Goal: Task Accomplishment & Management: Manage account settings

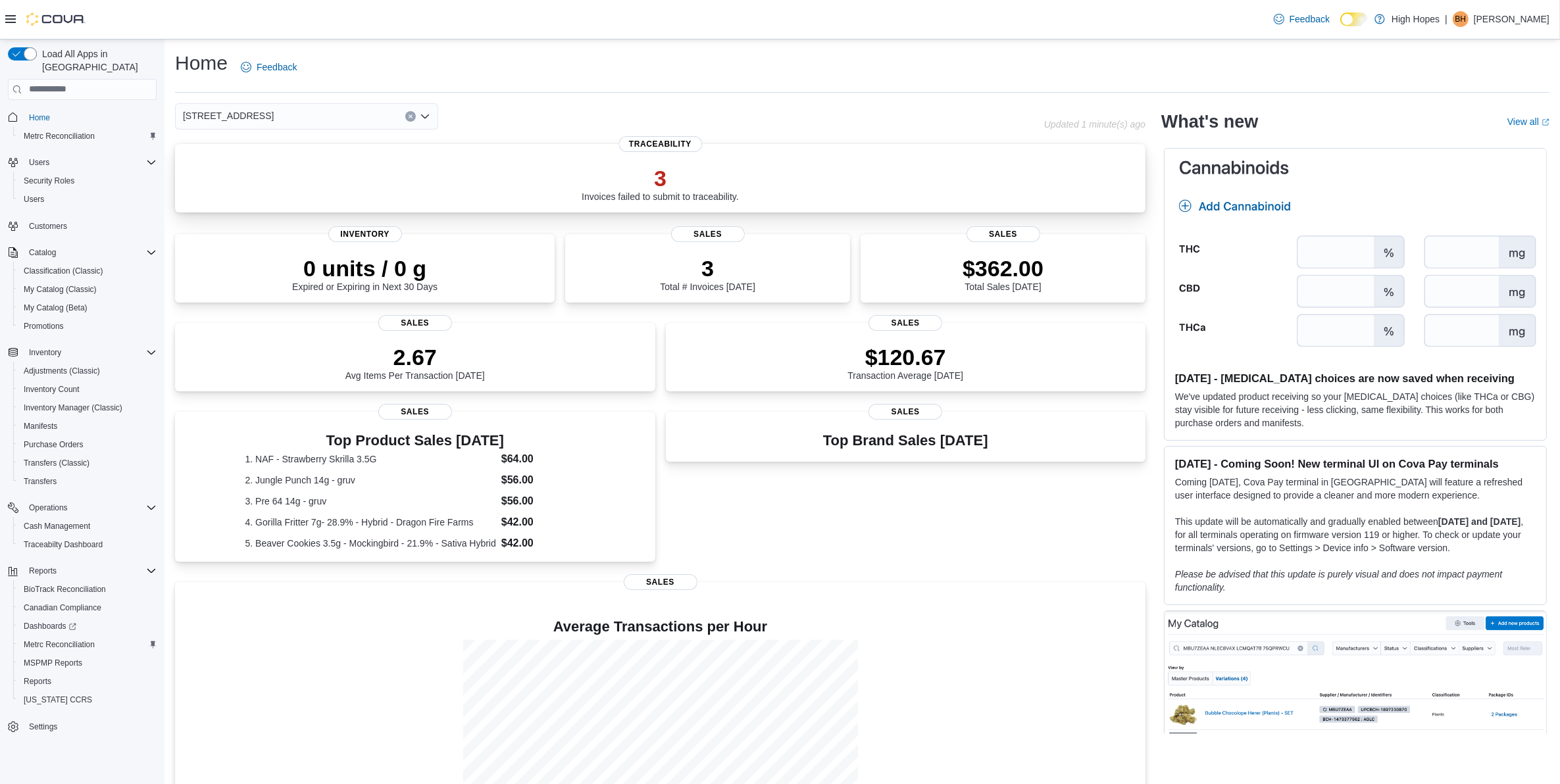
click at [649, 175] on p "3" at bounding box center [660, 178] width 157 height 26
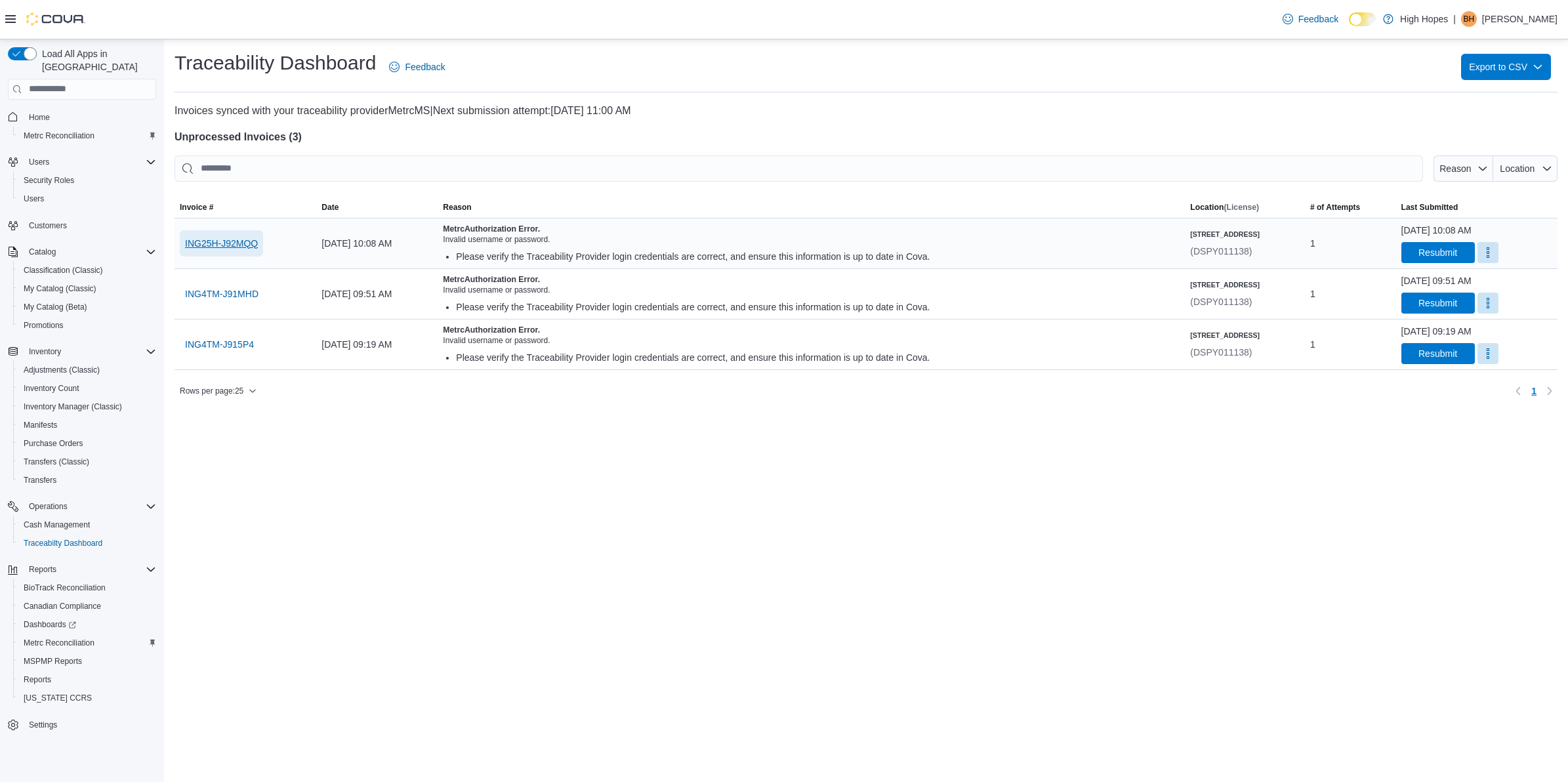
click at [254, 242] on span "ING25H-J92MQQ" at bounding box center [221, 243] width 73 height 13
click at [47, 720] on span "Settings" at bounding box center [43, 725] width 28 height 11
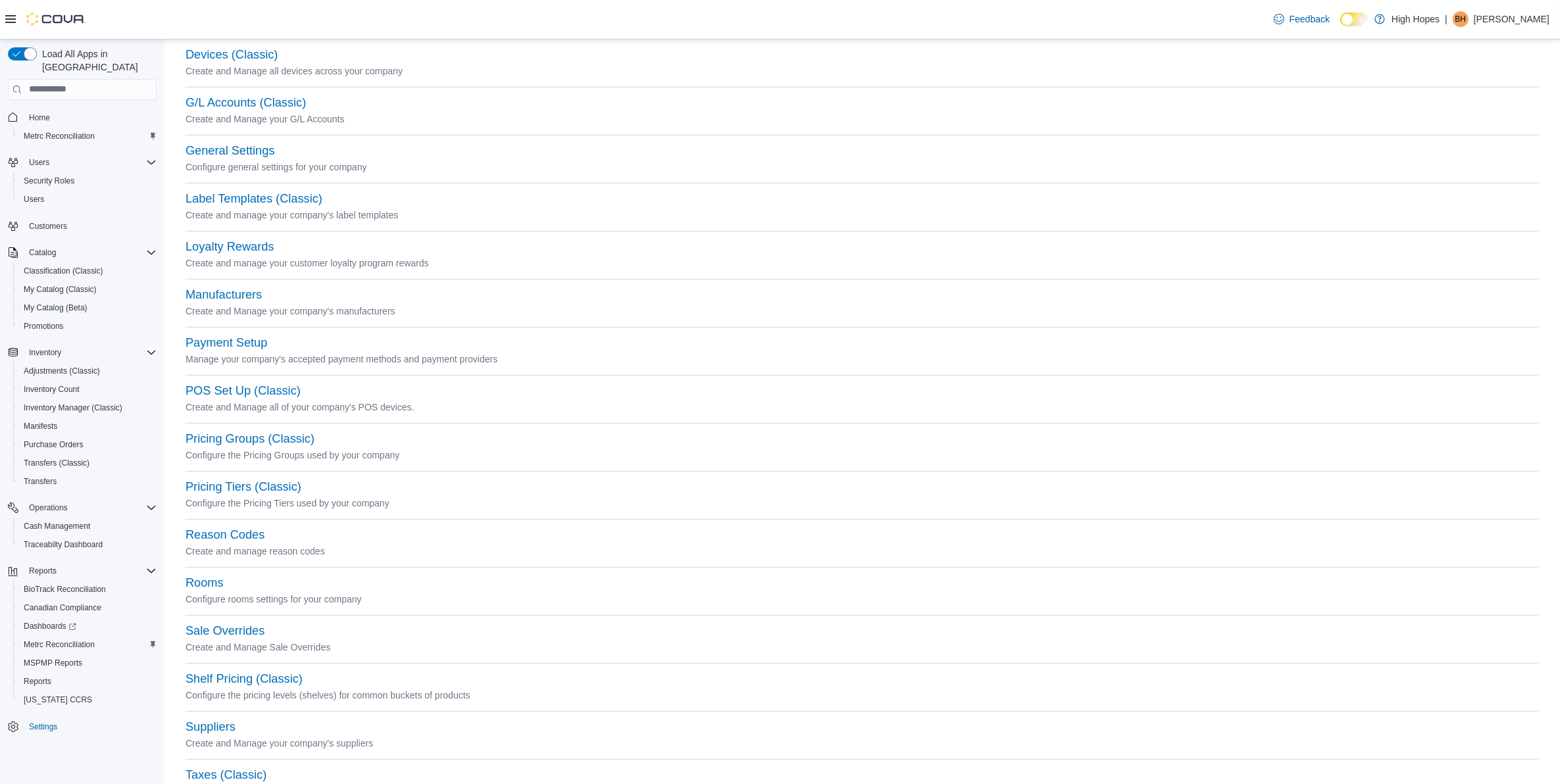
scroll to position [303, 0]
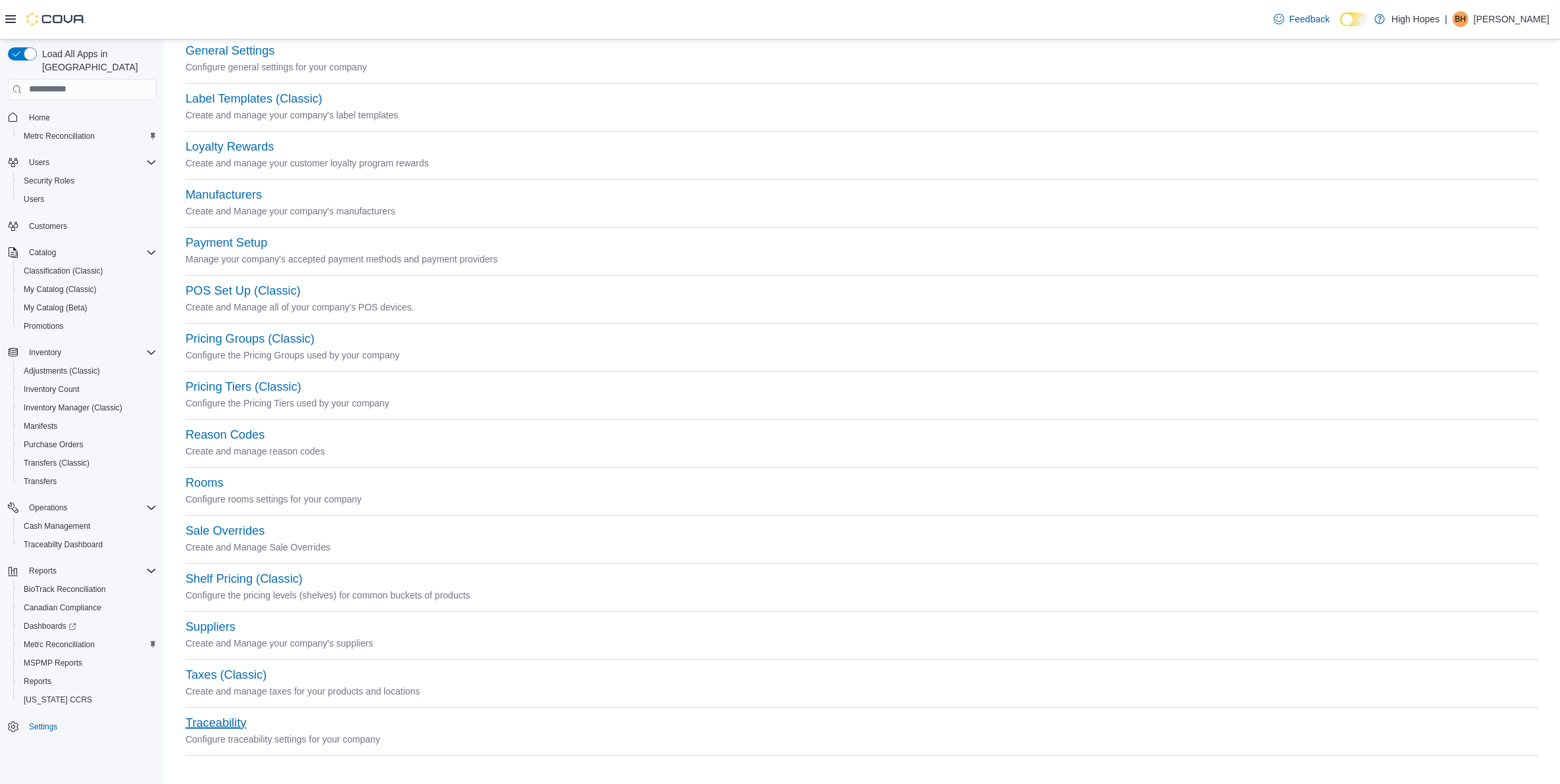
click at [212, 725] on button "Traceability" at bounding box center [216, 722] width 61 height 14
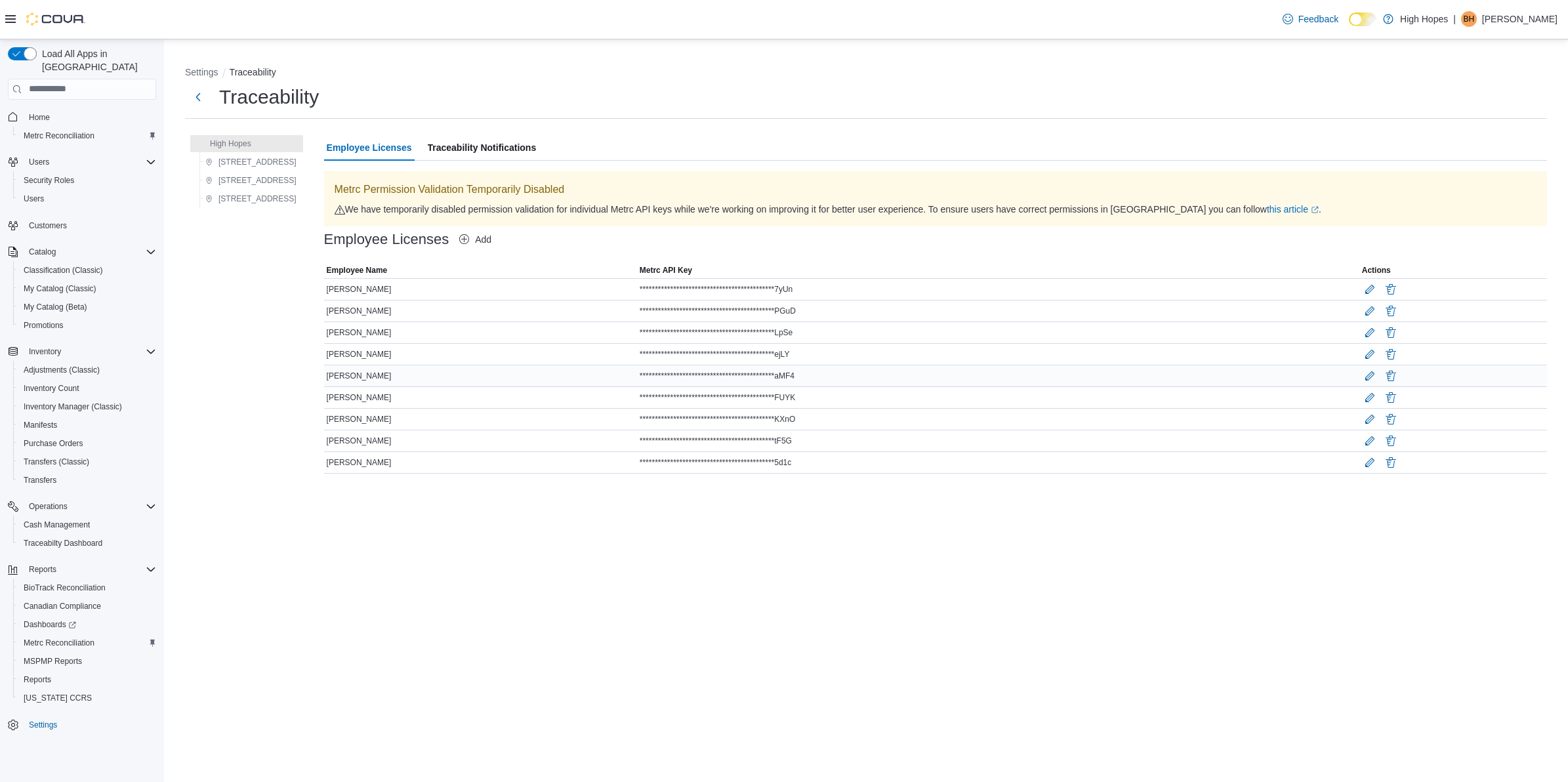
click at [368, 376] on span "[PERSON_NAME]" at bounding box center [359, 376] width 65 height 11
click at [1364, 379] on button "Edit" at bounding box center [1369, 375] width 15 height 15
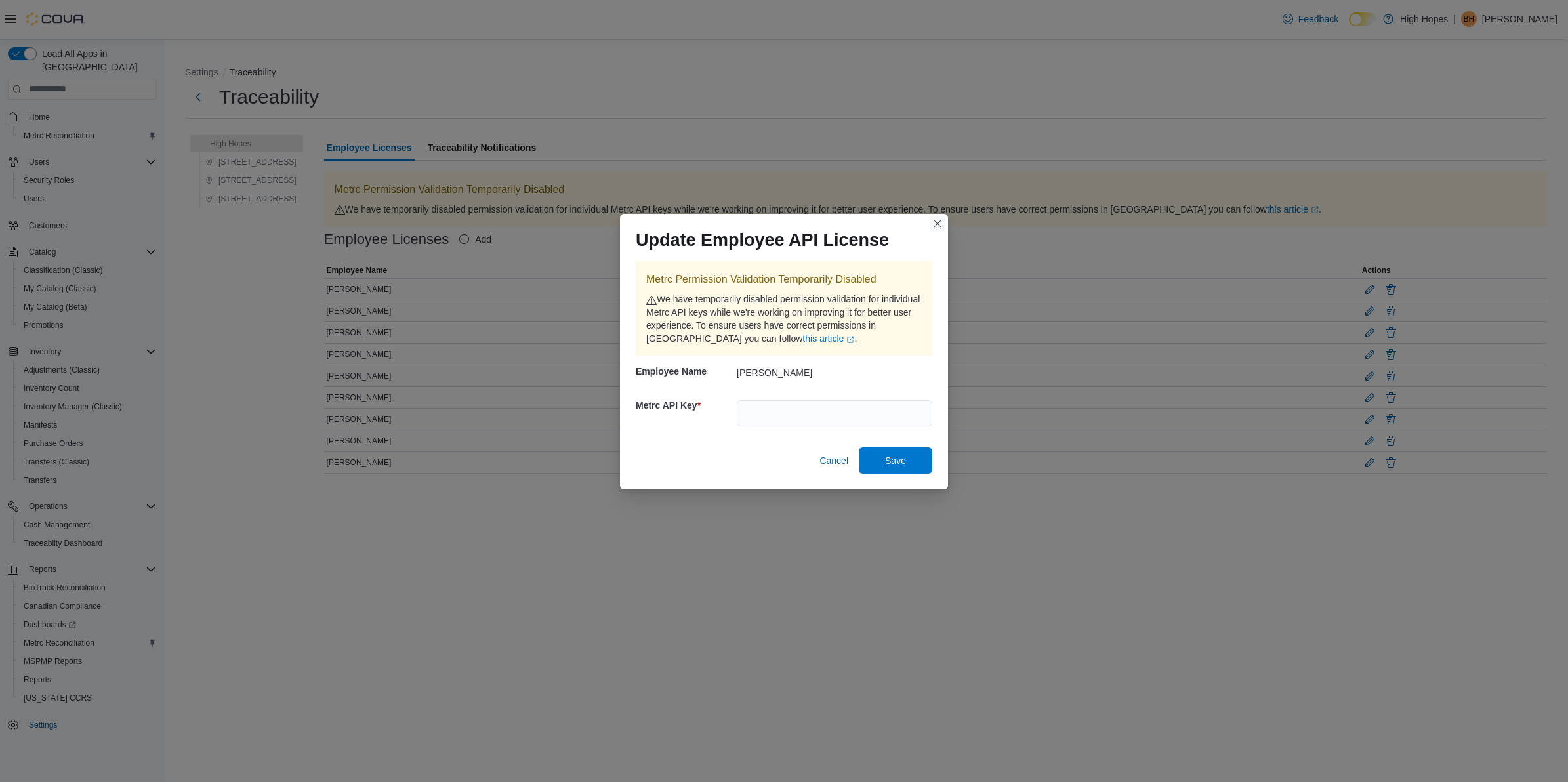
click at [938, 221] on button "Closes this modal window" at bounding box center [937, 223] width 15 height 15
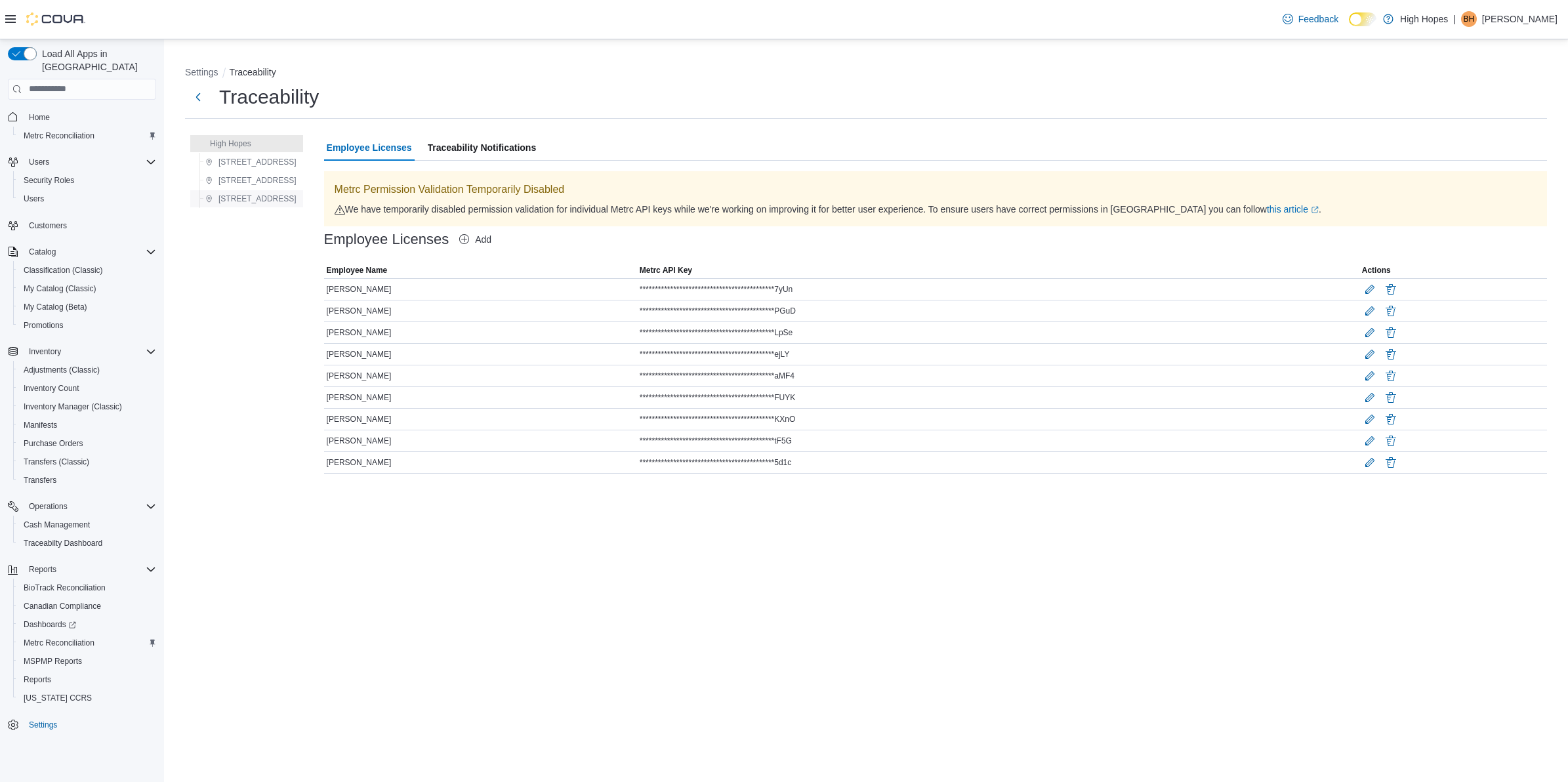
click at [250, 197] on span "[STREET_ADDRESS]" at bounding box center [257, 199] width 78 height 11
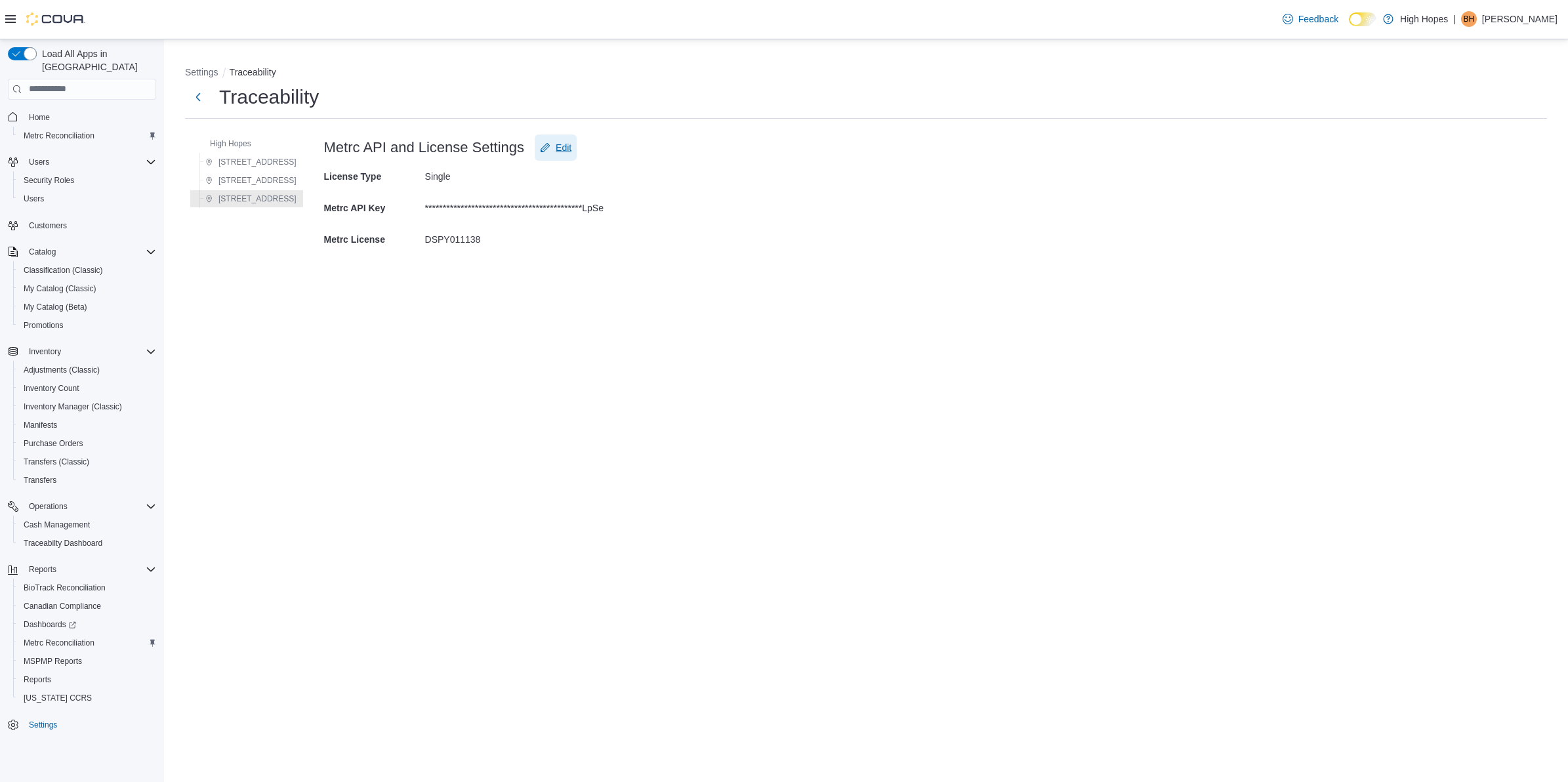
click at [556, 153] on span "Edit" at bounding box center [563, 148] width 15 height 13
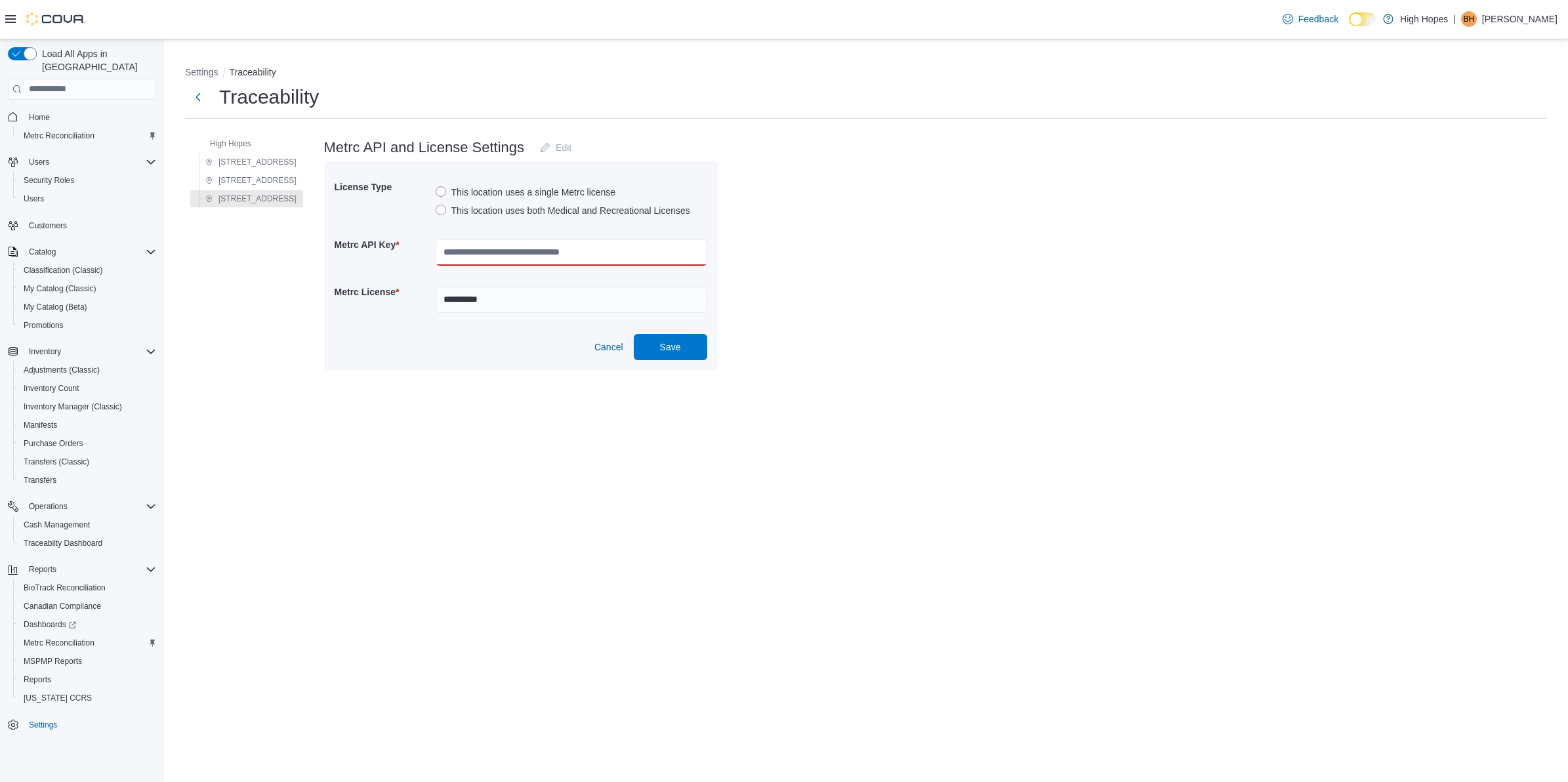
click at [519, 247] on input "text" at bounding box center [571, 252] width 271 height 26
paste input "**********"
type input "**********"
click at [664, 346] on span "Save" at bounding box center [670, 347] width 21 height 13
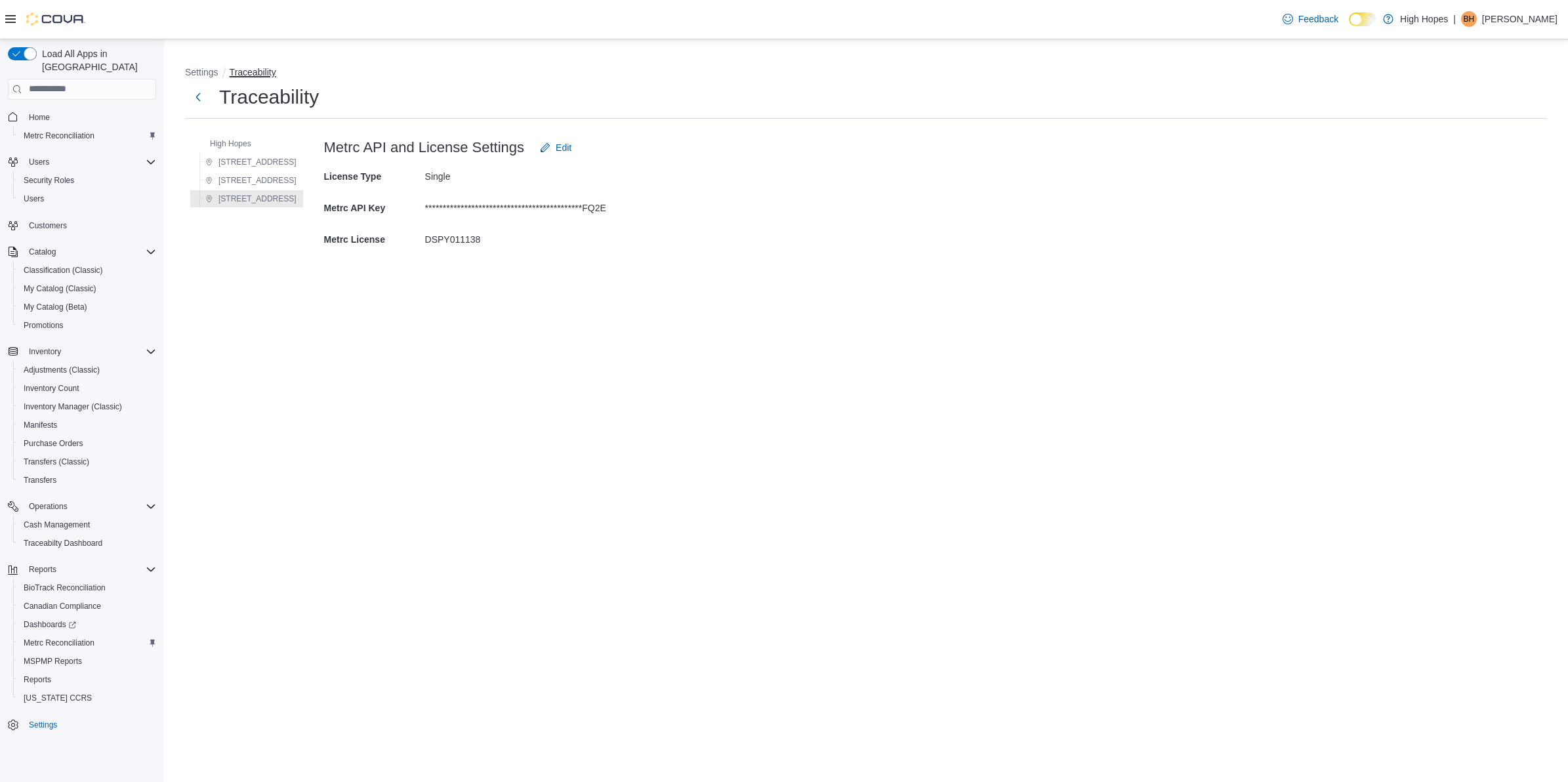
click at [261, 70] on button "Traceability" at bounding box center [253, 72] width 47 height 11
click at [44, 112] on span "Home" at bounding box center [40, 117] width 21 height 11
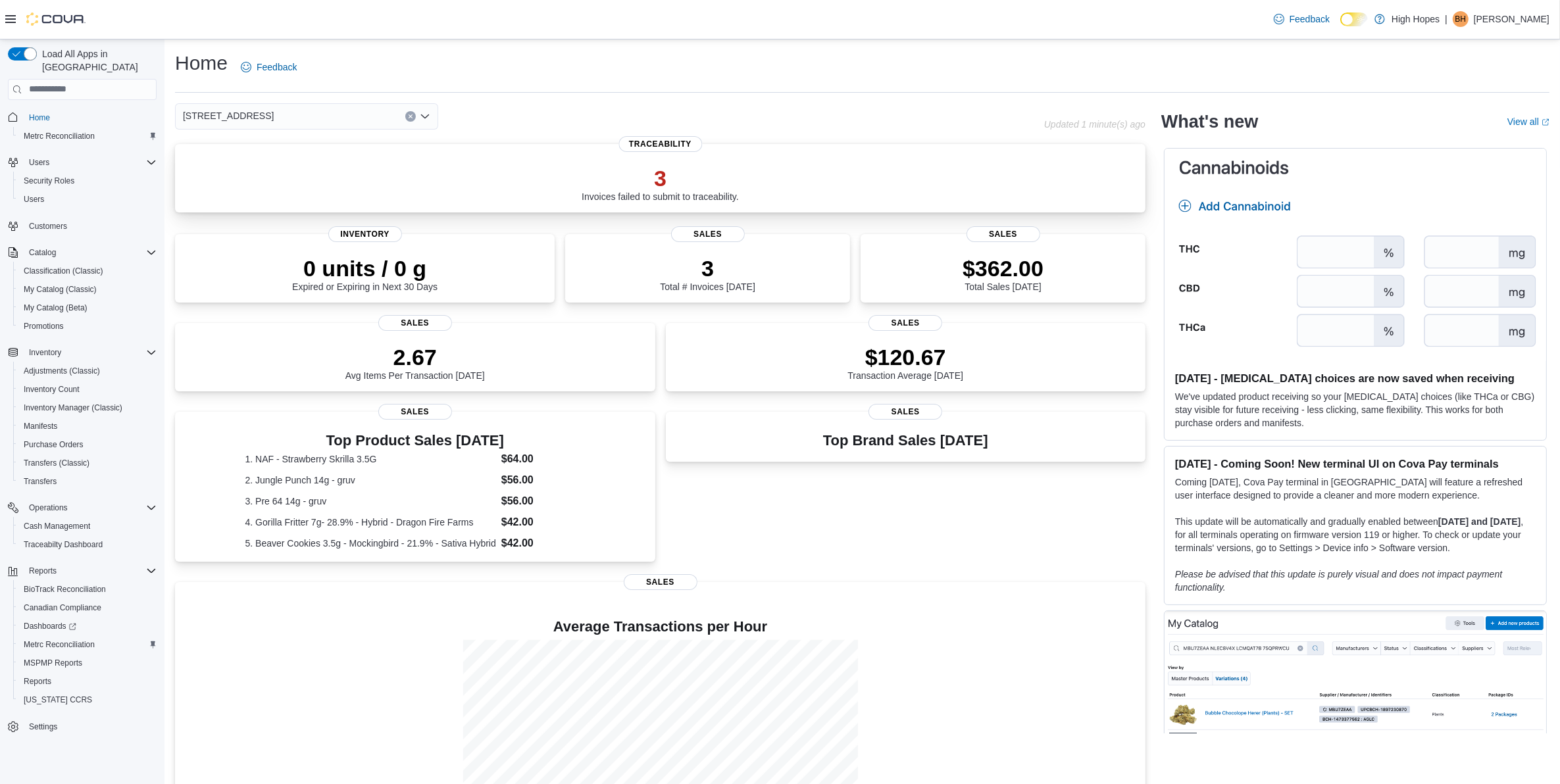
click at [661, 171] on p "3" at bounding box center [660, 178] width 157 height 26
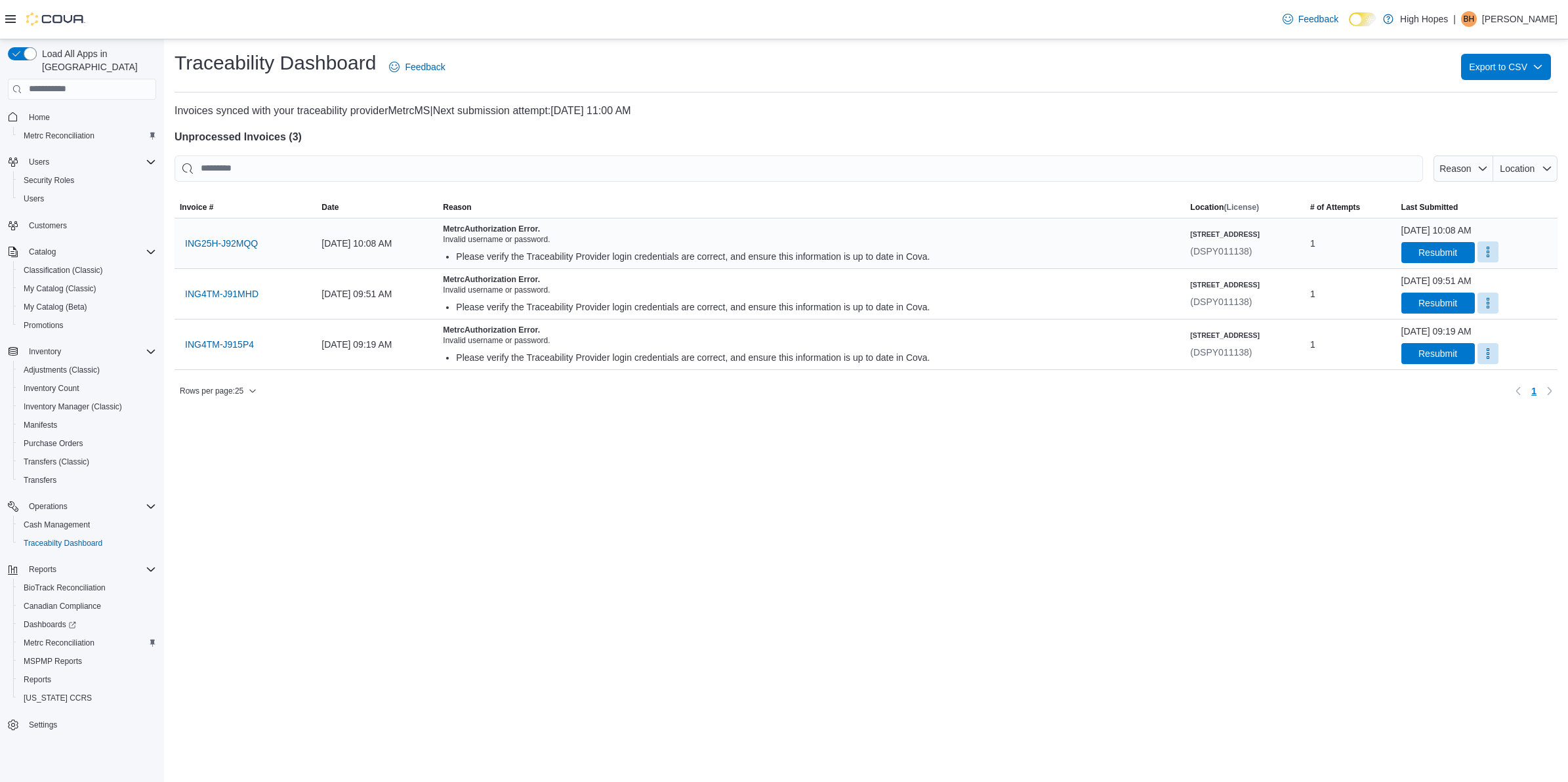
click at [1478, 250] on button "More" at bounding box center [1488, 252] width 21 height 21
click at [1418, 246] on span "Resubmit" at bounding box center [1437, 252] width 39 height 13
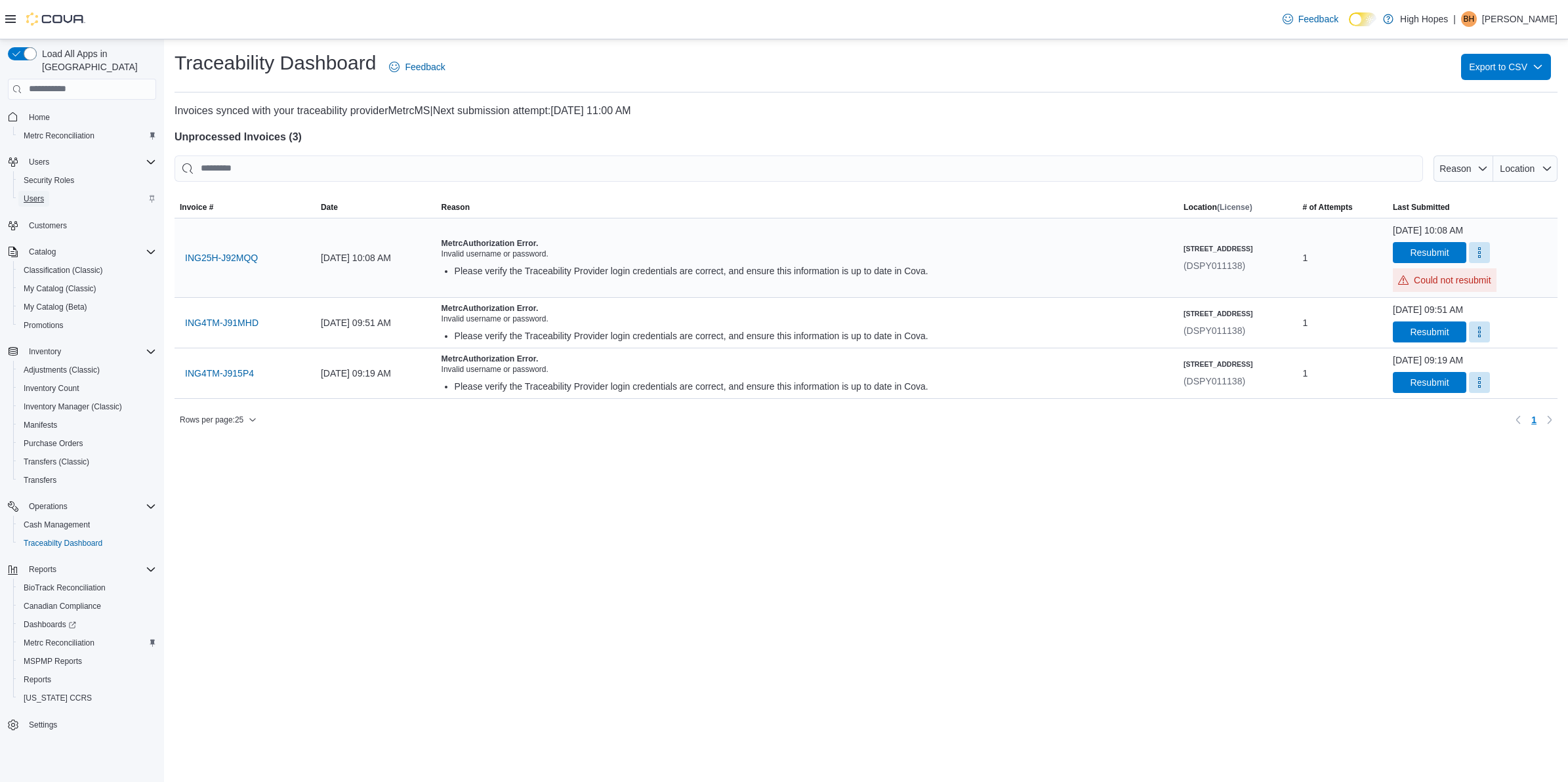
click at [36, 194] on span "Users" at bounding box center [33, 199] width 20 height 11
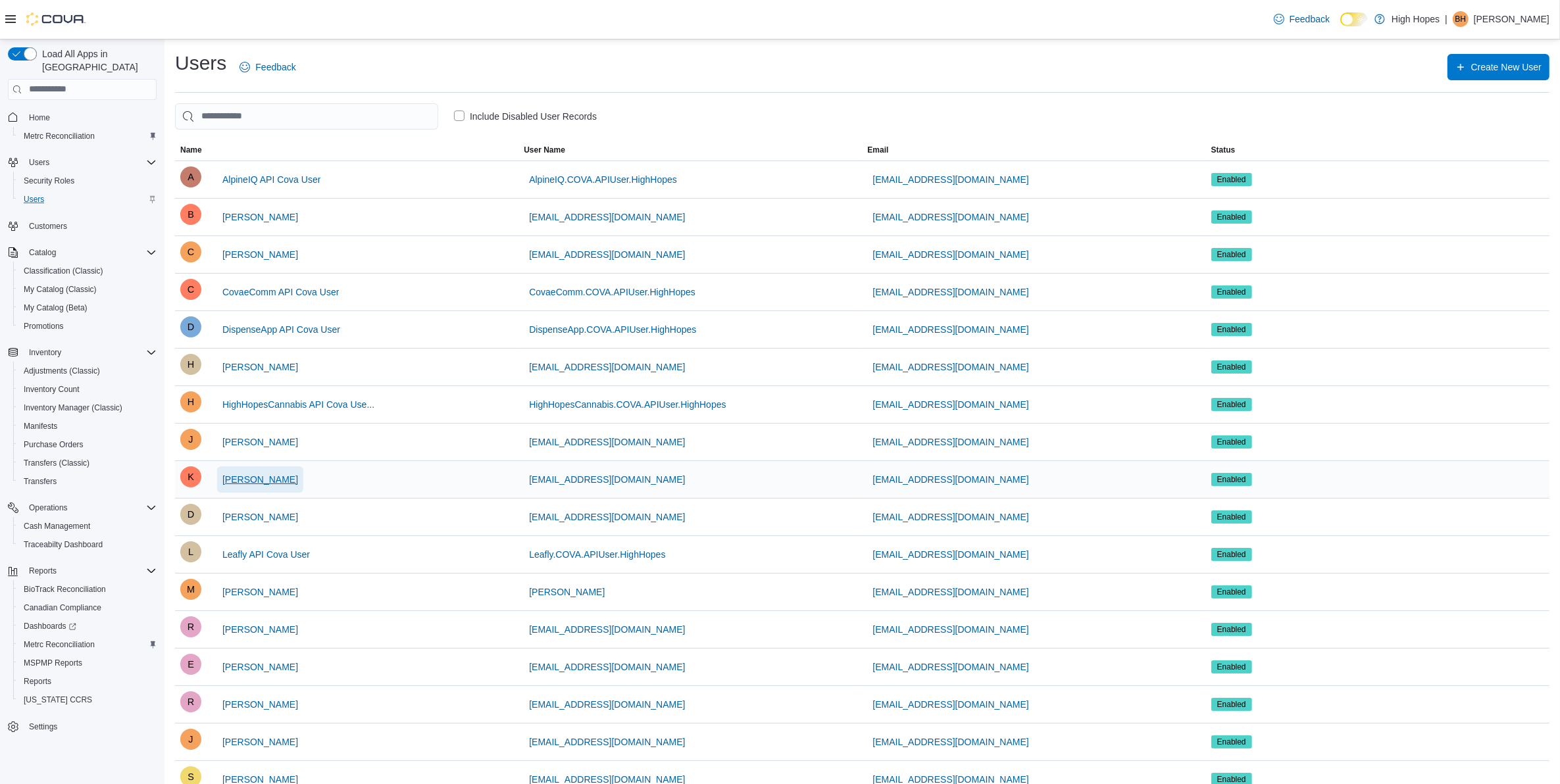
click at [260, 479] on span "[PERSON_NAME]" at bounding box center [259, 479] width 75 height 13
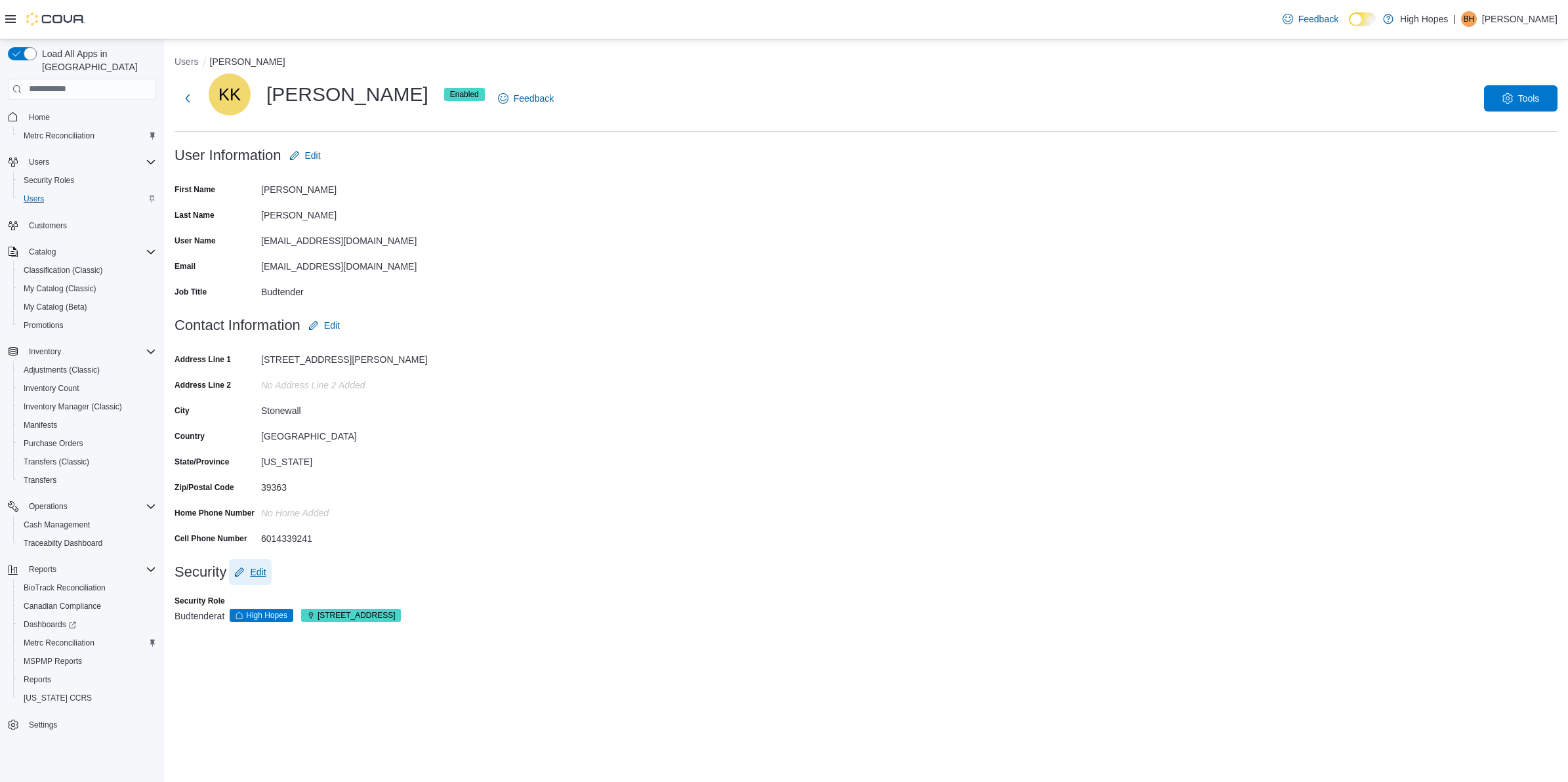
click at [250, 573] on span "Edit" at bounding box center [257, 572] width 15 height 13
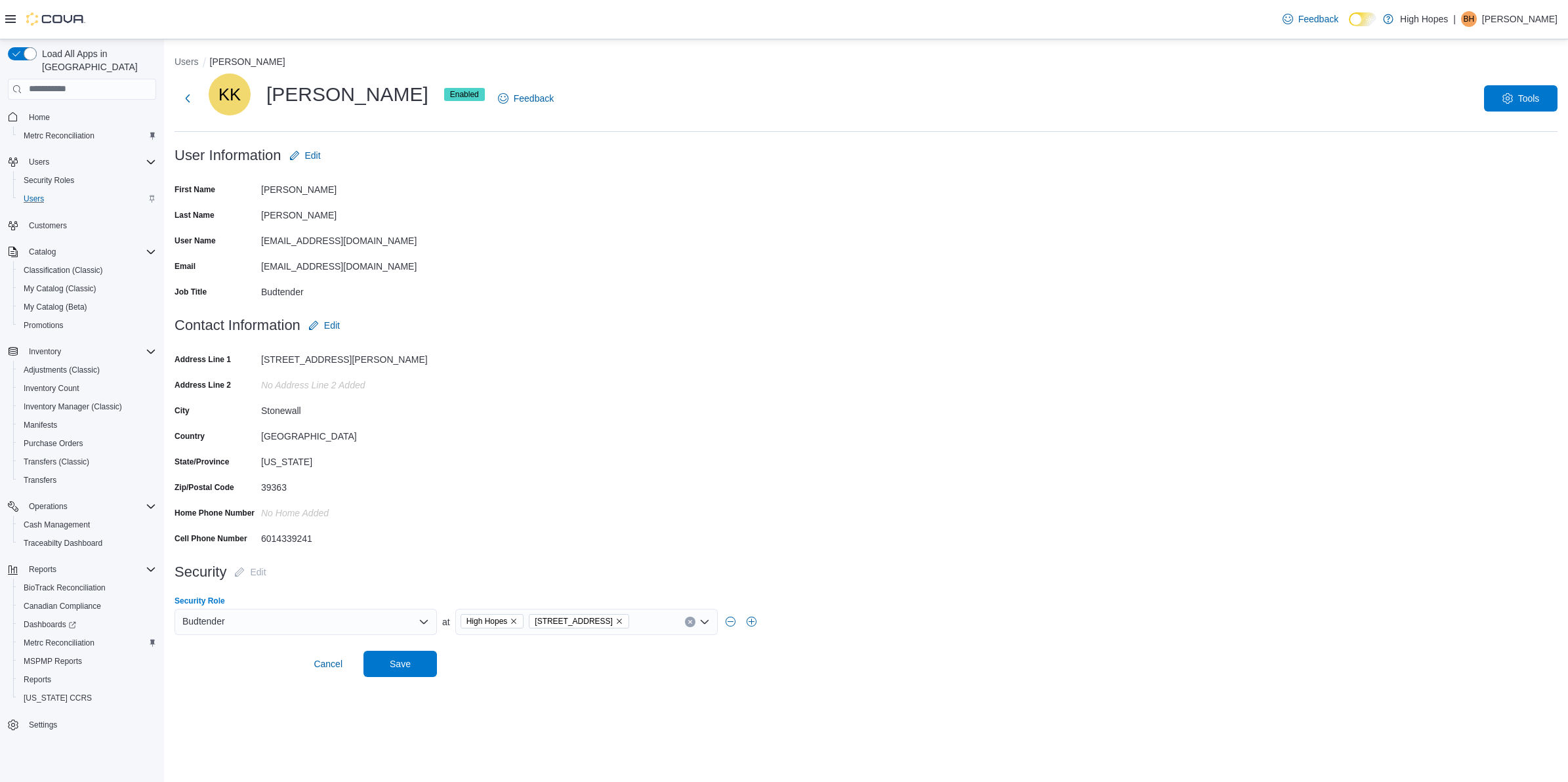
click at [607, 616] on span "[STREET_ADDRESS]" at bounding box center [579, 621] width 89 height 13
click at [616, 617] on icon "Remove 834 Highway 19 N from selection in this group" at bounding box center [620, 621] width 8 height 8
click at [717, 372] on form "Contact Information Edit Address Line 1 102 Allen Ave Address Line 2 No Address…" at bounding box center [866, 435] width 1383 height 246
click at [402, 661] on span "Save" at bounding box center [400, 663] width 21 height 13
click at [40, 112] on span "Home" at bounding box center [40, 117] width 21 height 11
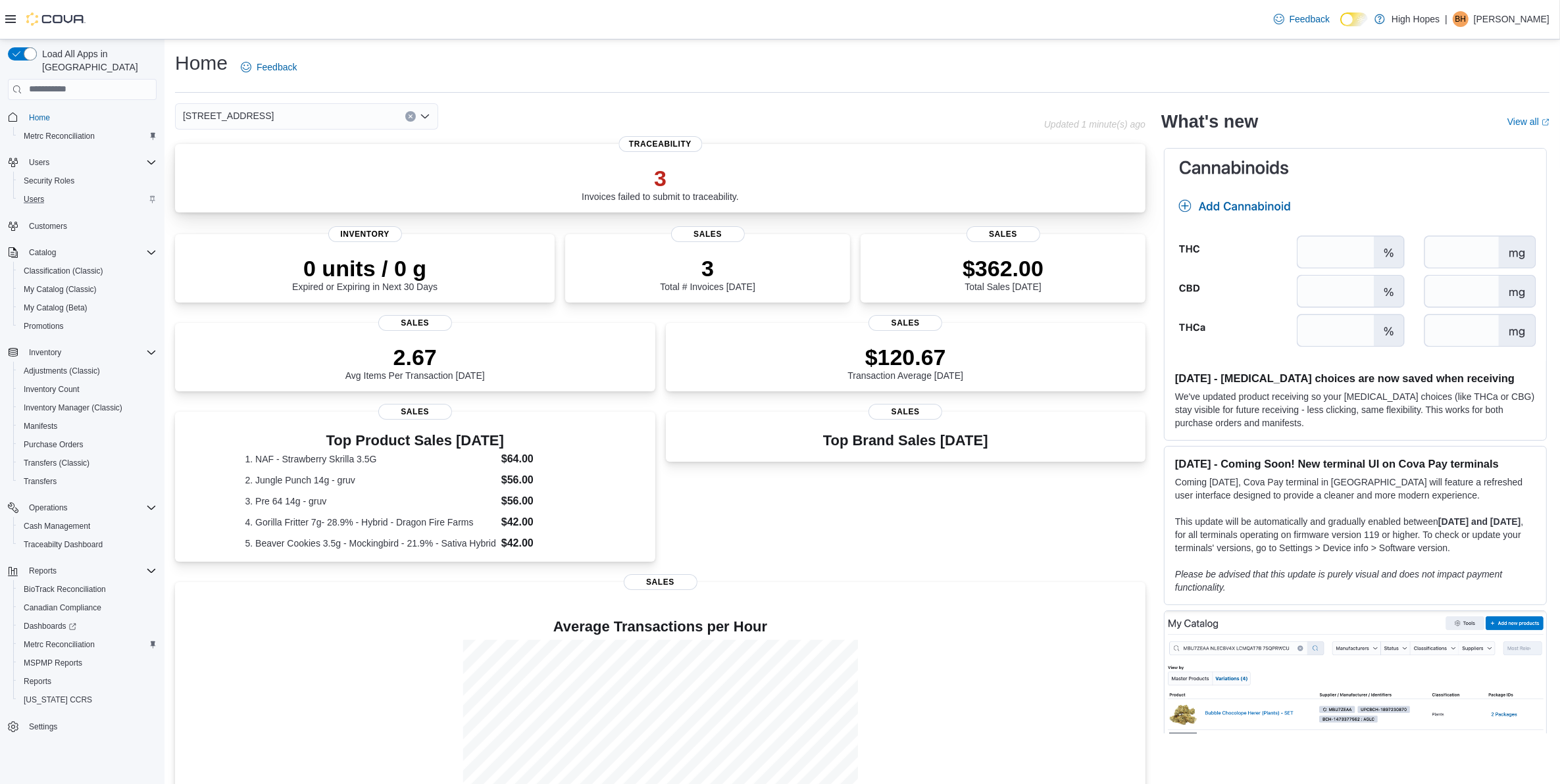
click at [668, 177] on p "3" at bounding box center [660, 178] width 157 height 26
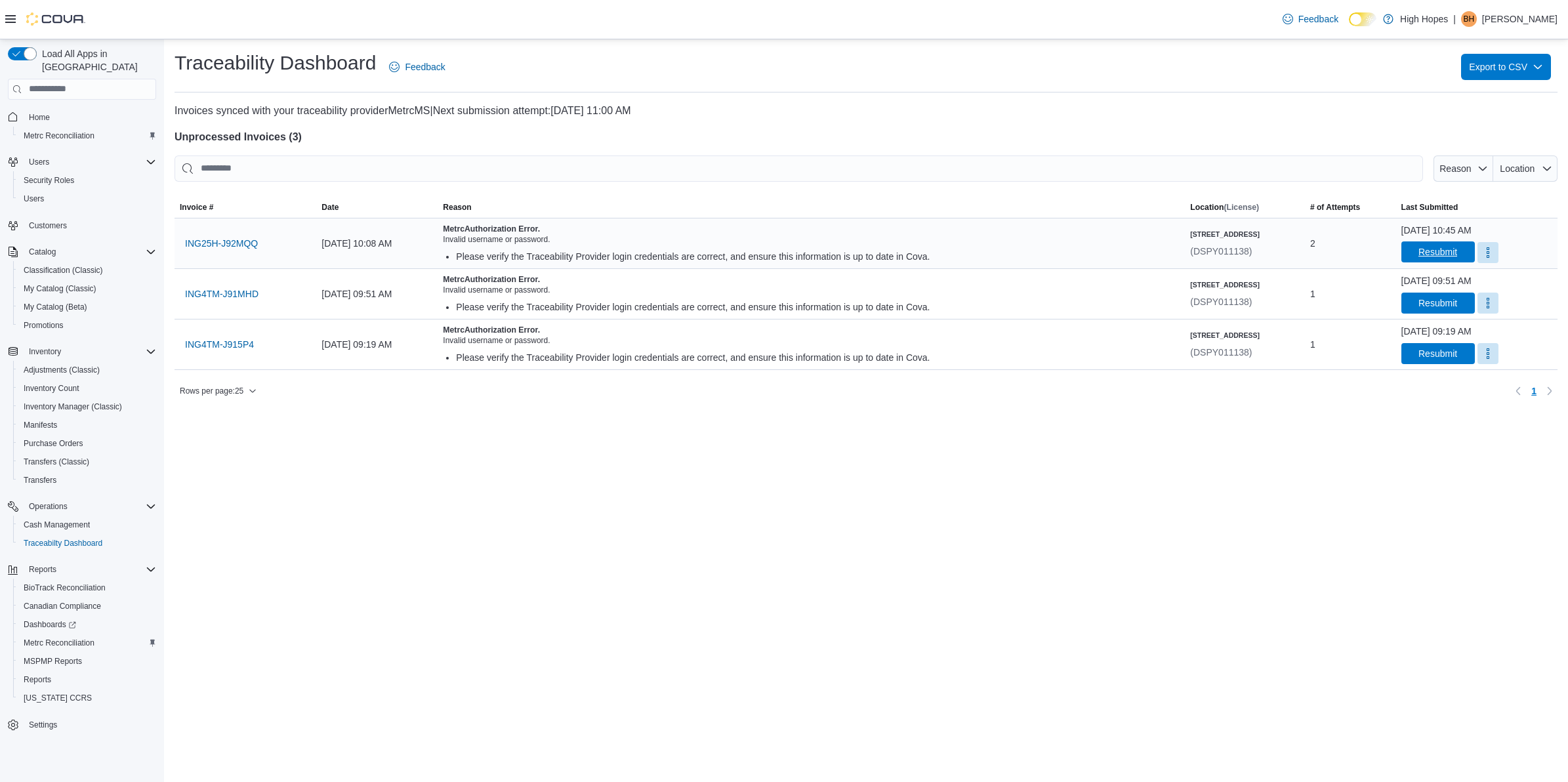
click at [1418, 253] on span "Resubmit" at bounding box center [1437, 252] width 39 height 13
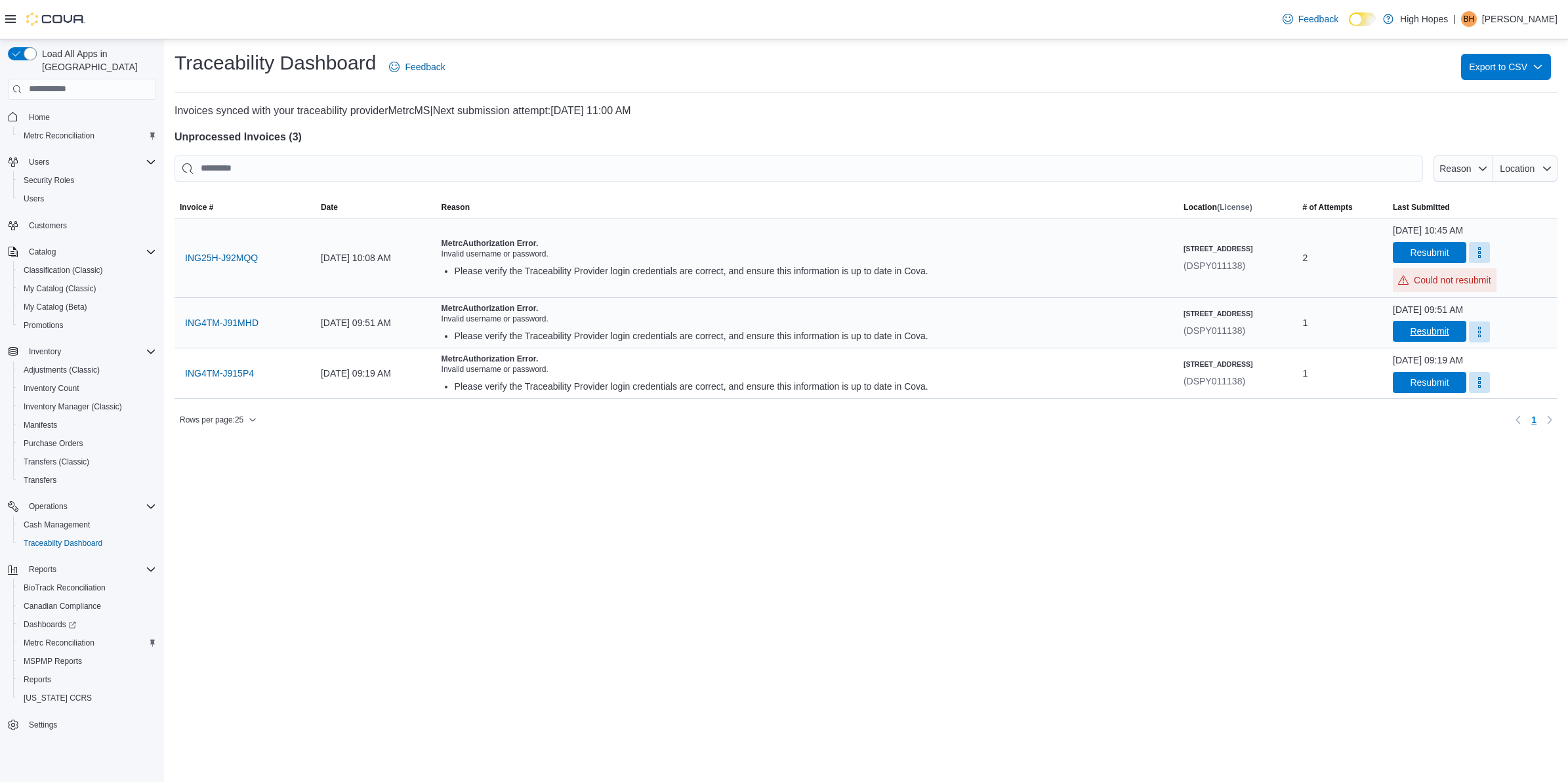
click at [1410, 329] on span "Resubmit" at bounding box center [1429, 331] width 39 height 13
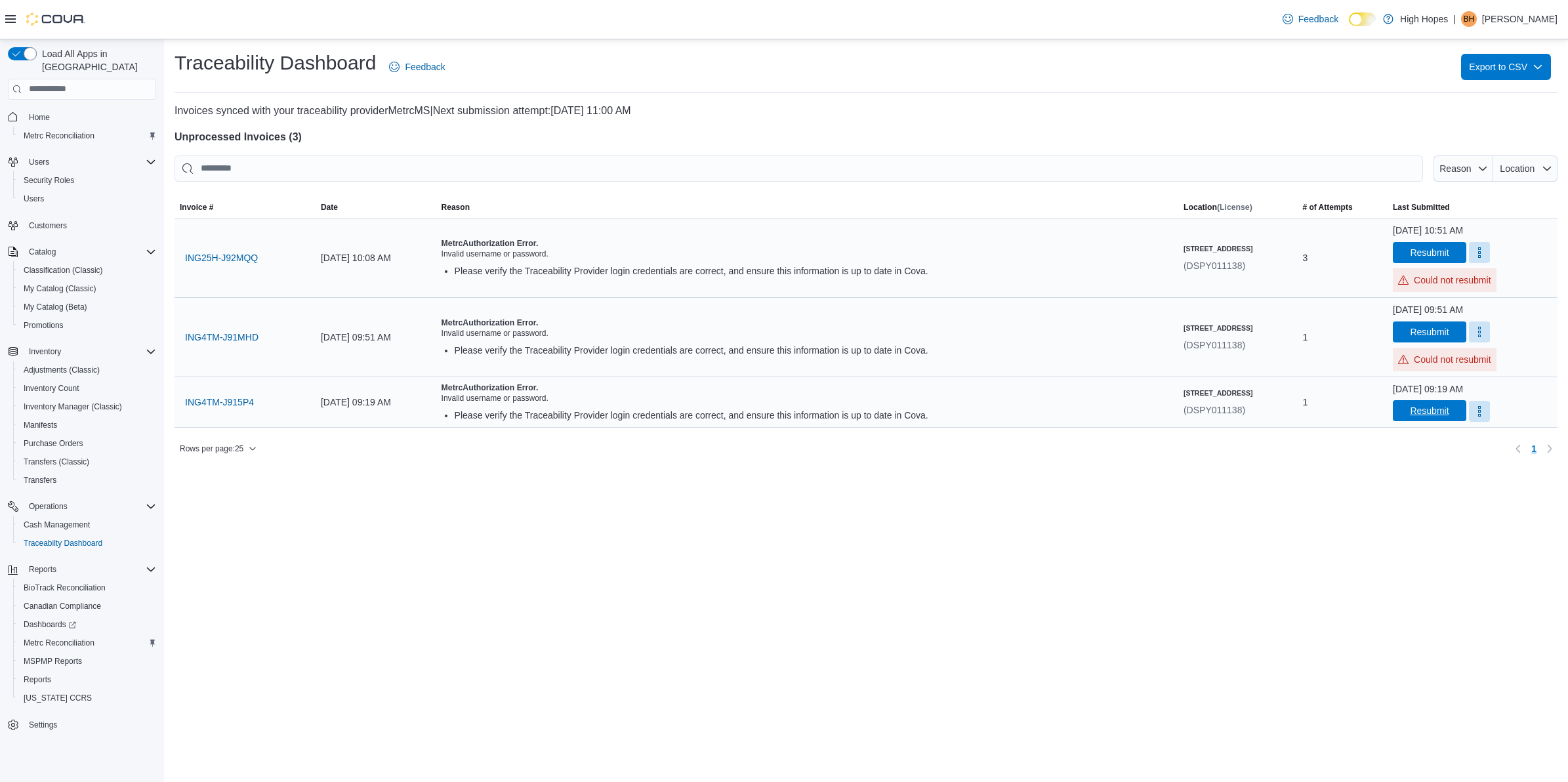
click at [1410, 412] on span "Resubmit" at bounding box center [1429, 410] width 39 height 13
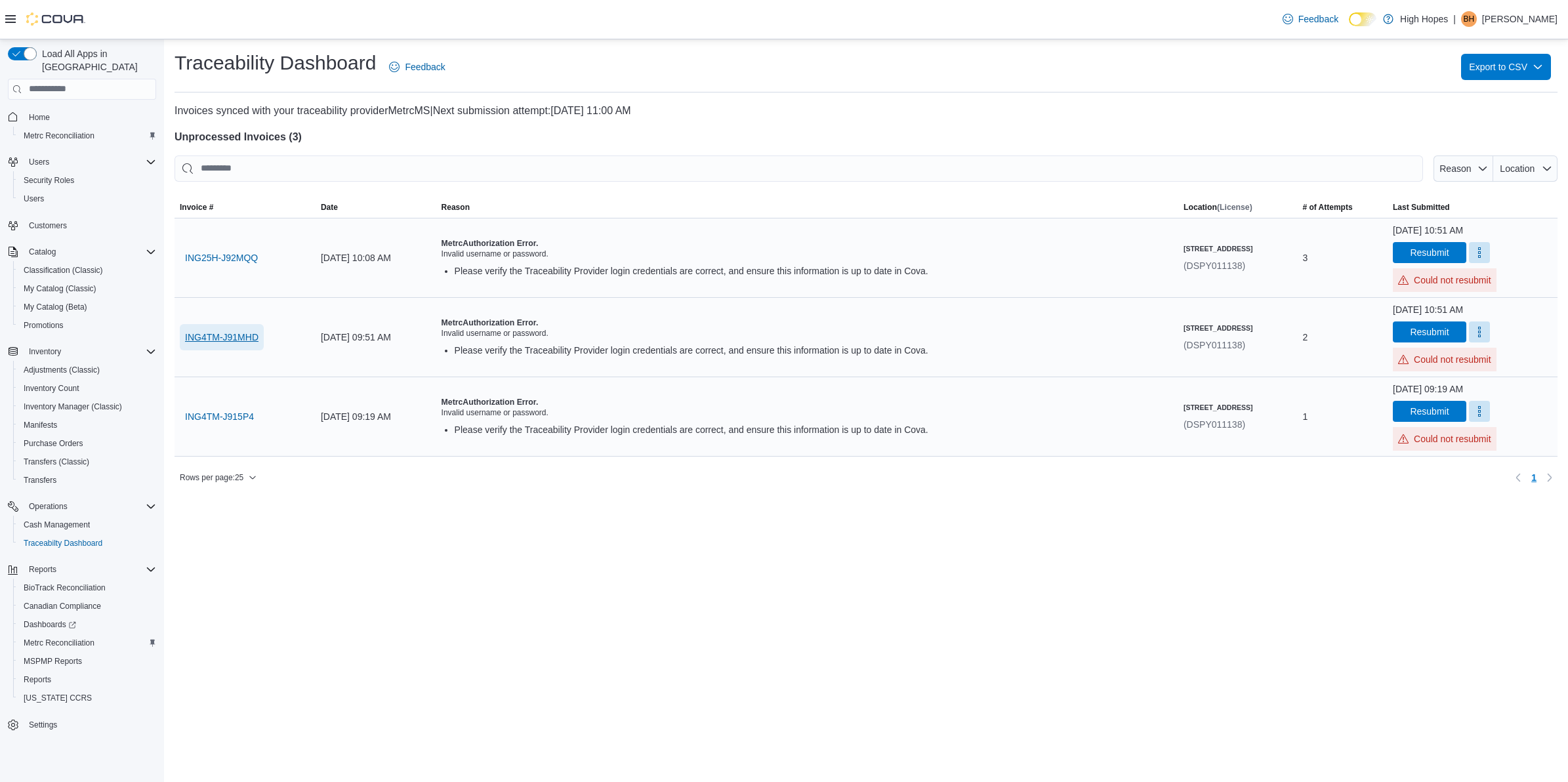
click at [233, 340] on span "ING4TM-J91MHD" at bounding box center [221, 337] width 74 height 13
click at [41, 194] on span "Users" at bounding box center [33, 199] width 20 height 11
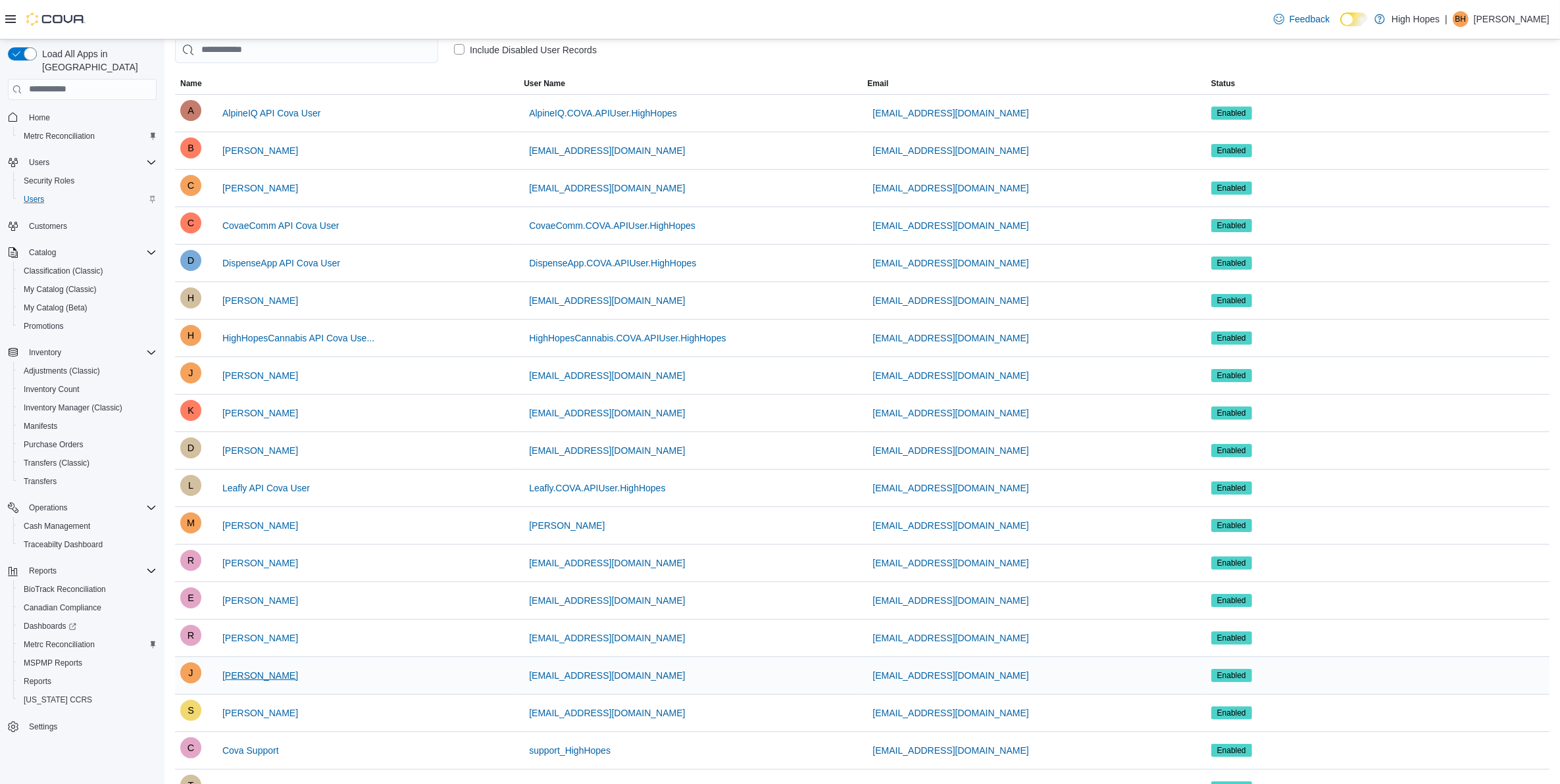
scroll to position [16, 0]
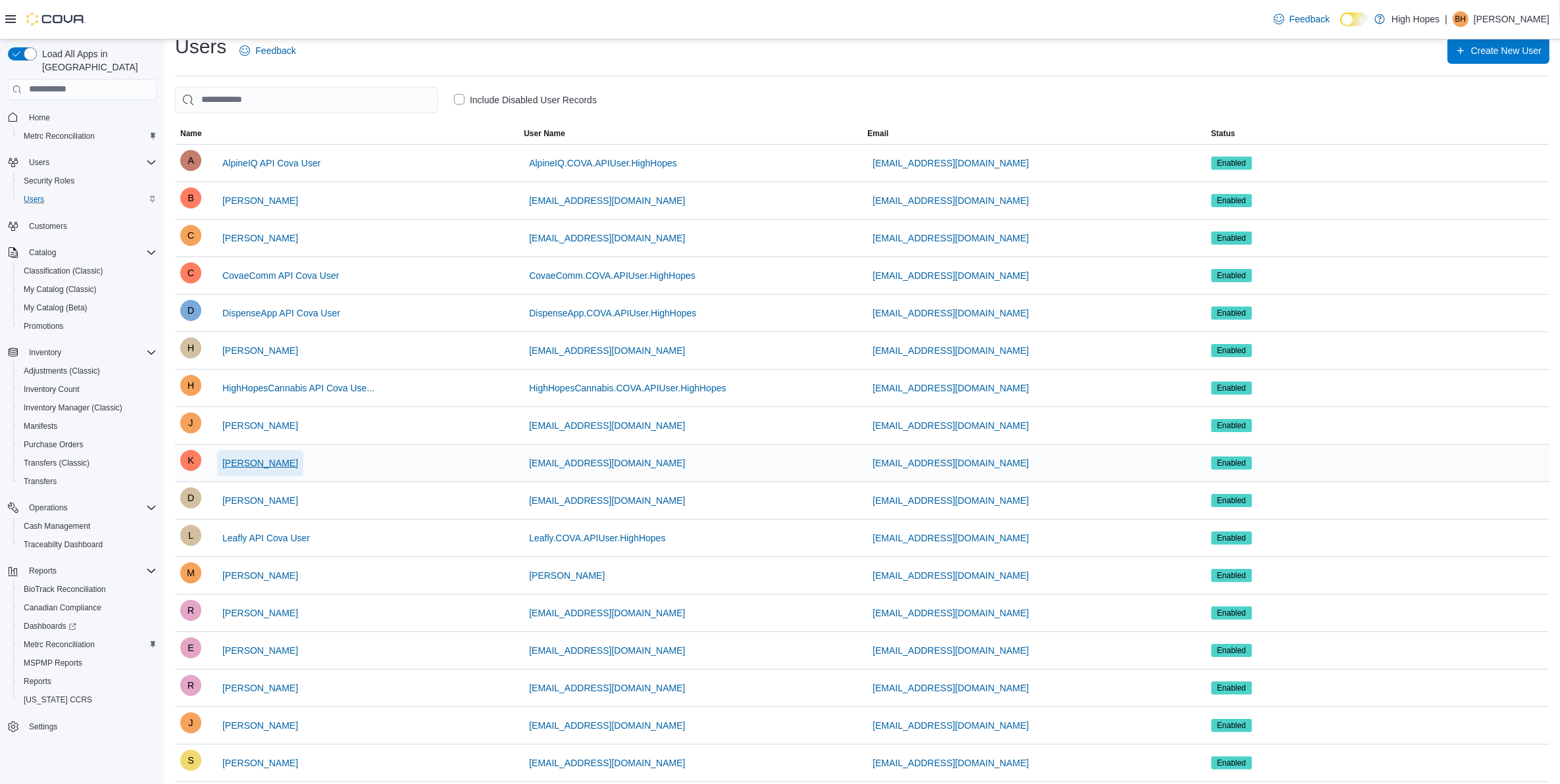
click at [268, 466] on span "[PERSON_NAME]" at bounding box center [259, 463] width 75 height 13
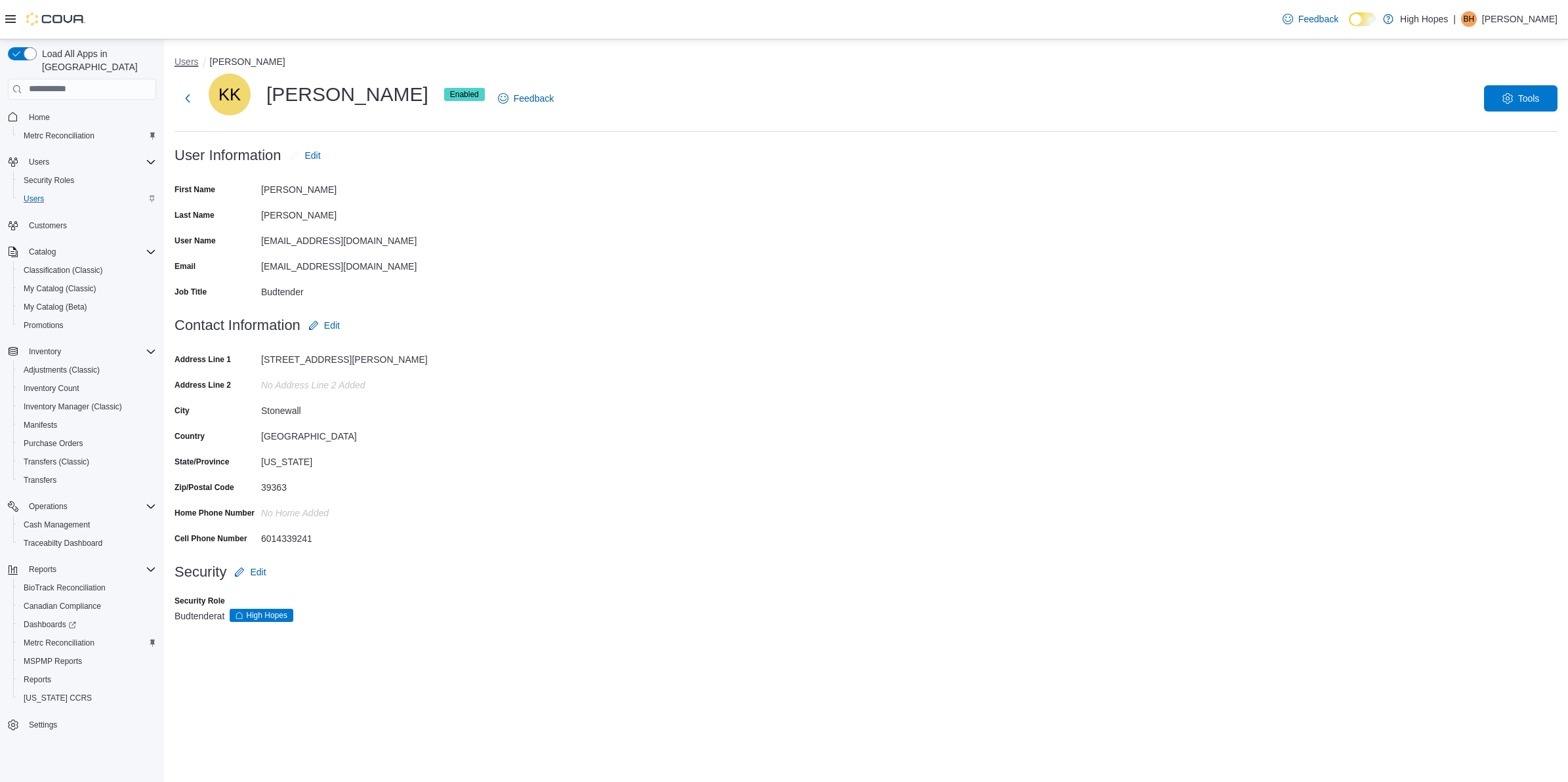
click at [191, 59] on button "Users" at bounding box center [187, 61] width 24 height 11
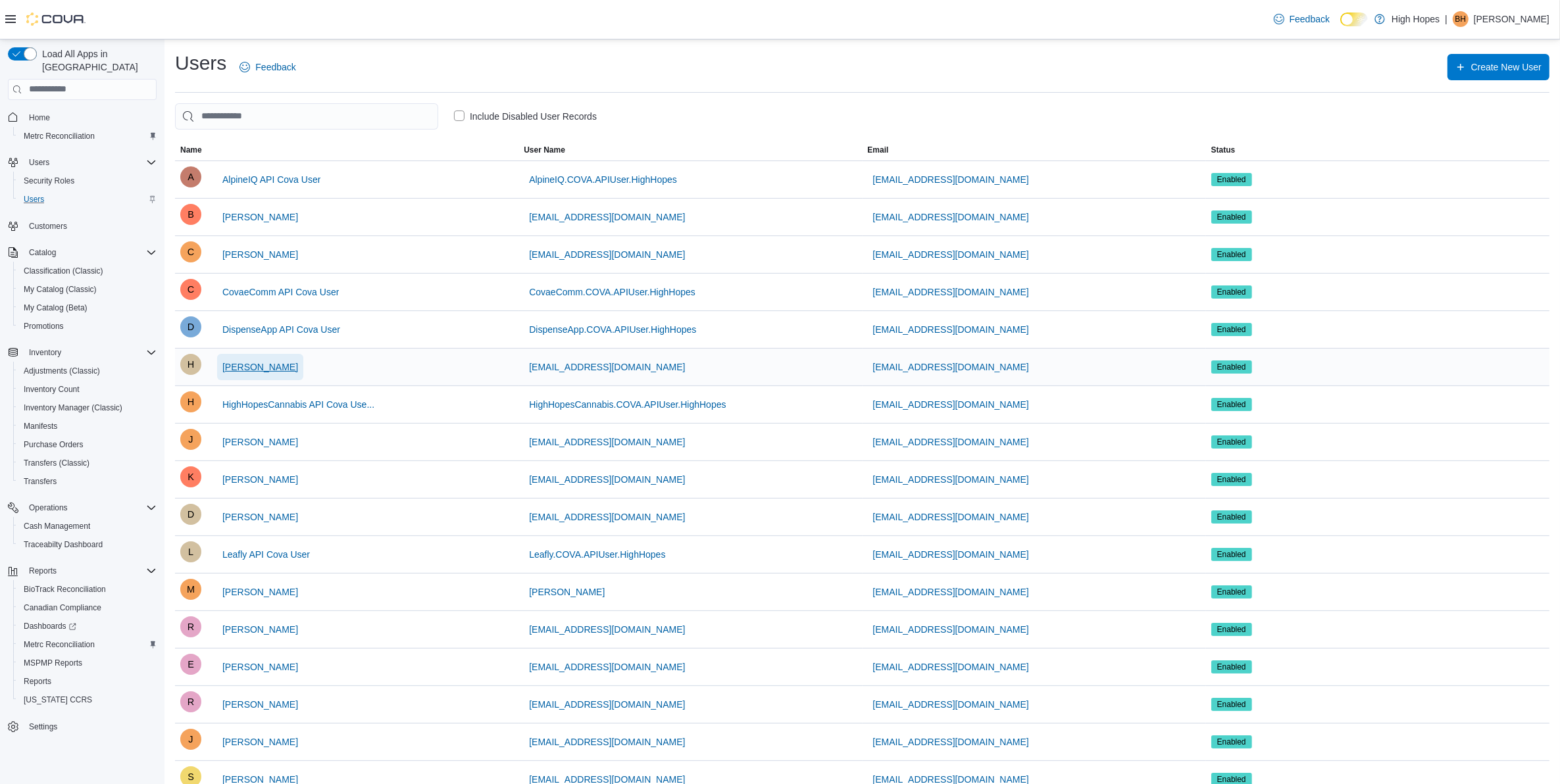
click at [258, 363] on span "[PERSON_NAME]" at bounding box center [259, 367] width 75 height 13
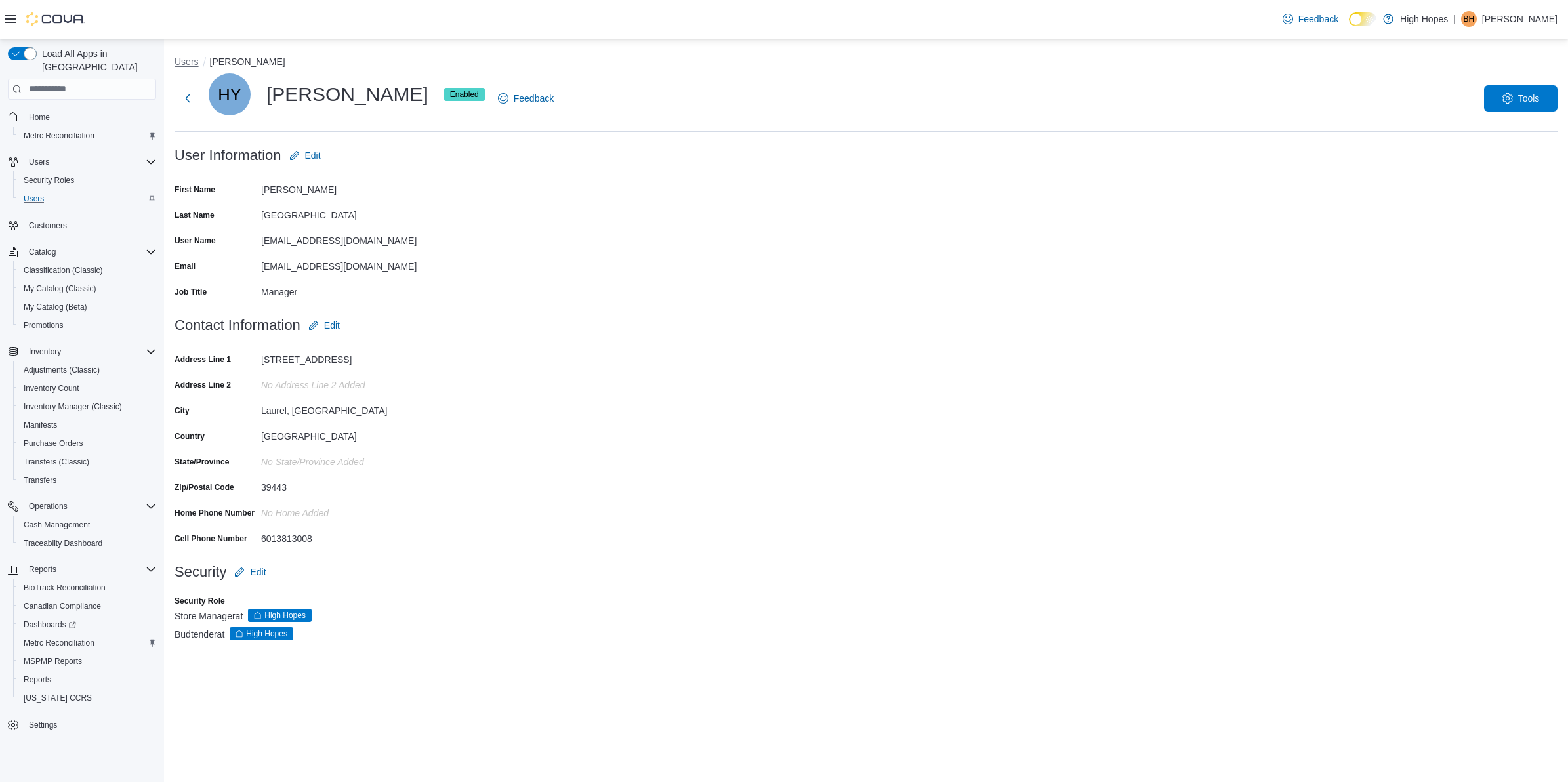
click at [190, 60] on button "Users" at bounding box center [187, 61] width 24 height 11
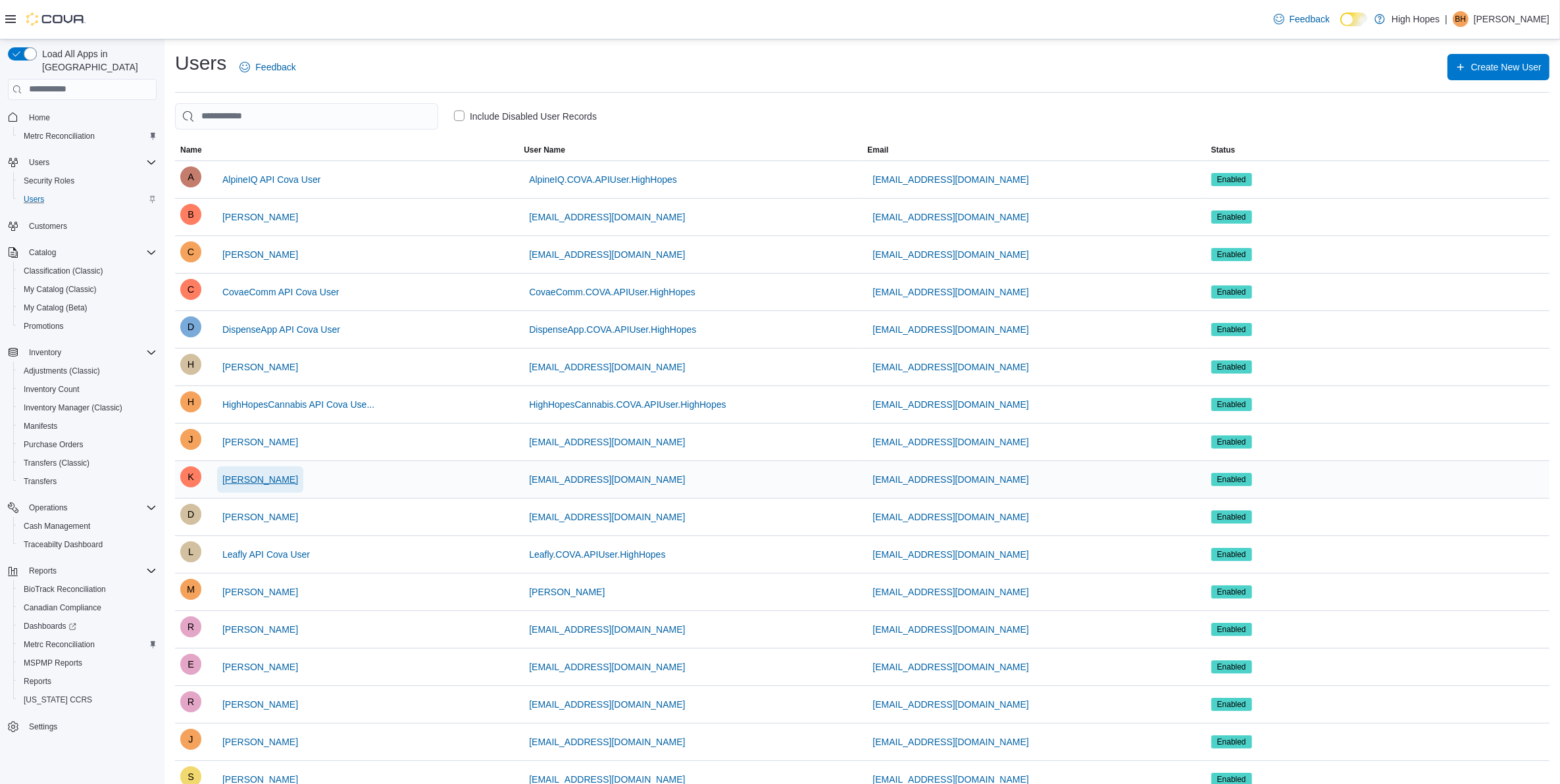
click at [268, 477] on span "[PERSON_NAME]" at bounding box center [259, 479] width 75 height 13
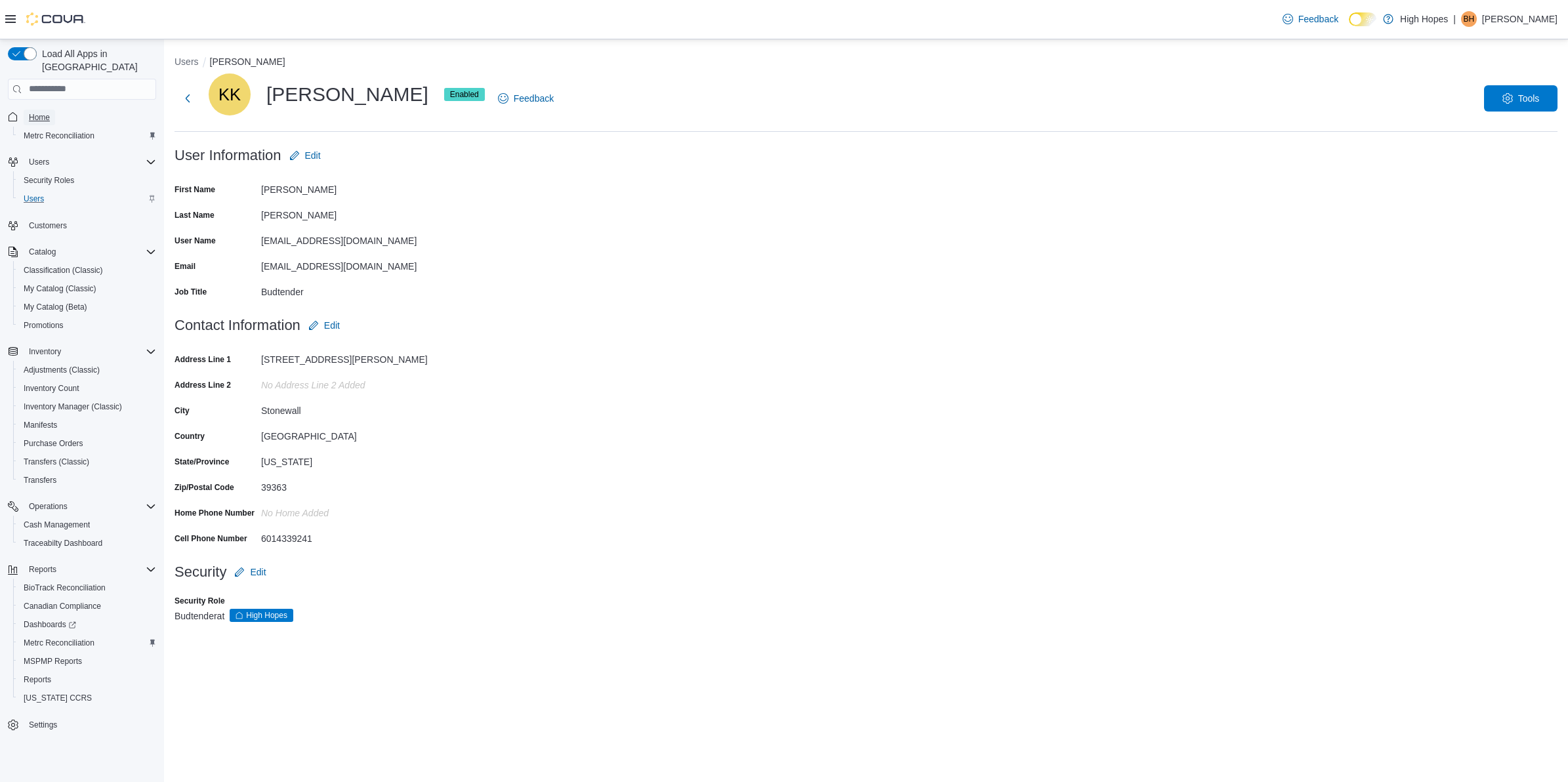
click at [46, 112] on span "Home" at bounding box center [40, 117] width 21 height 11
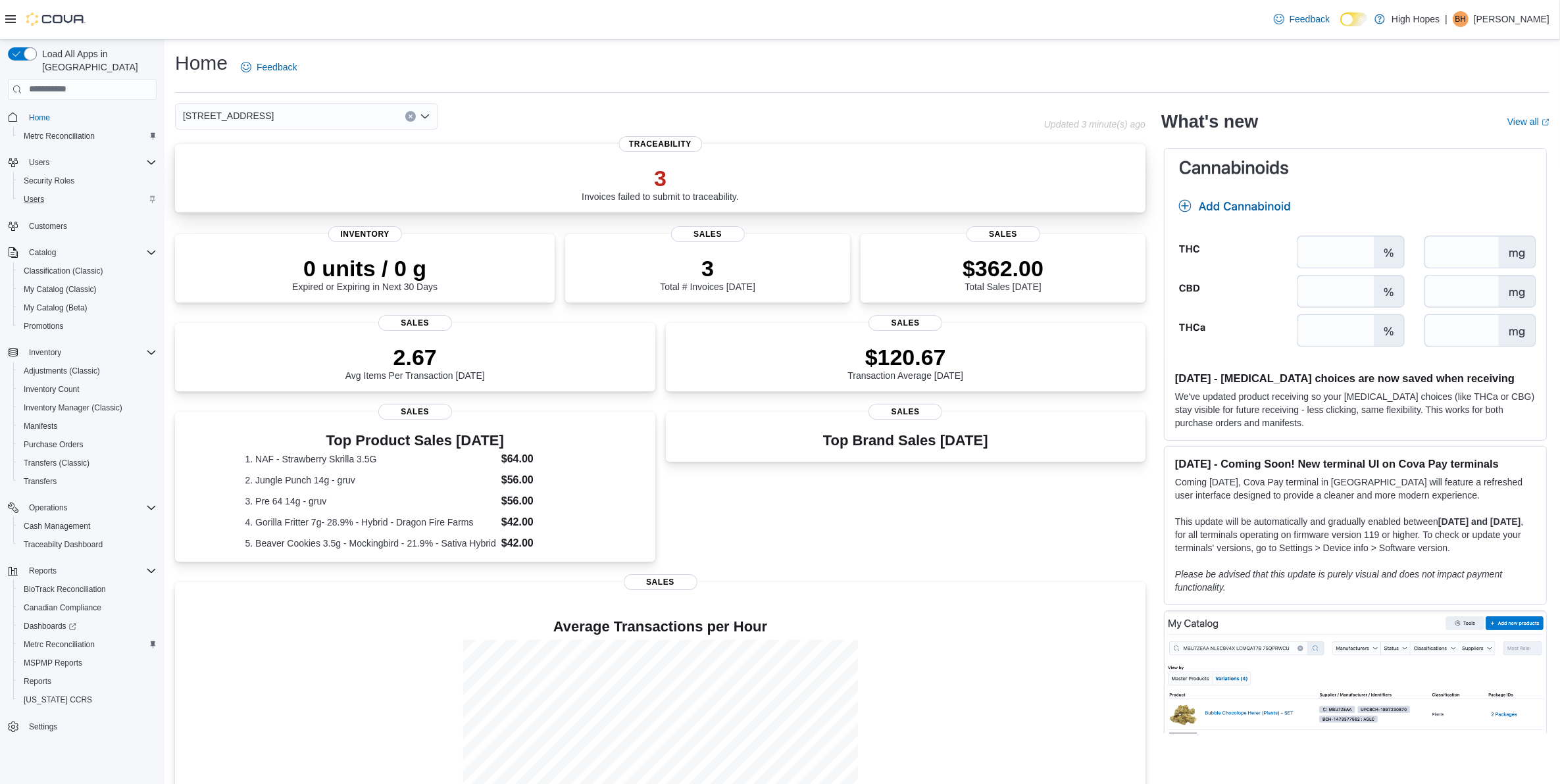
click at [688, 172] on p "3" at bounding box center [660, 178] width 157 height 26
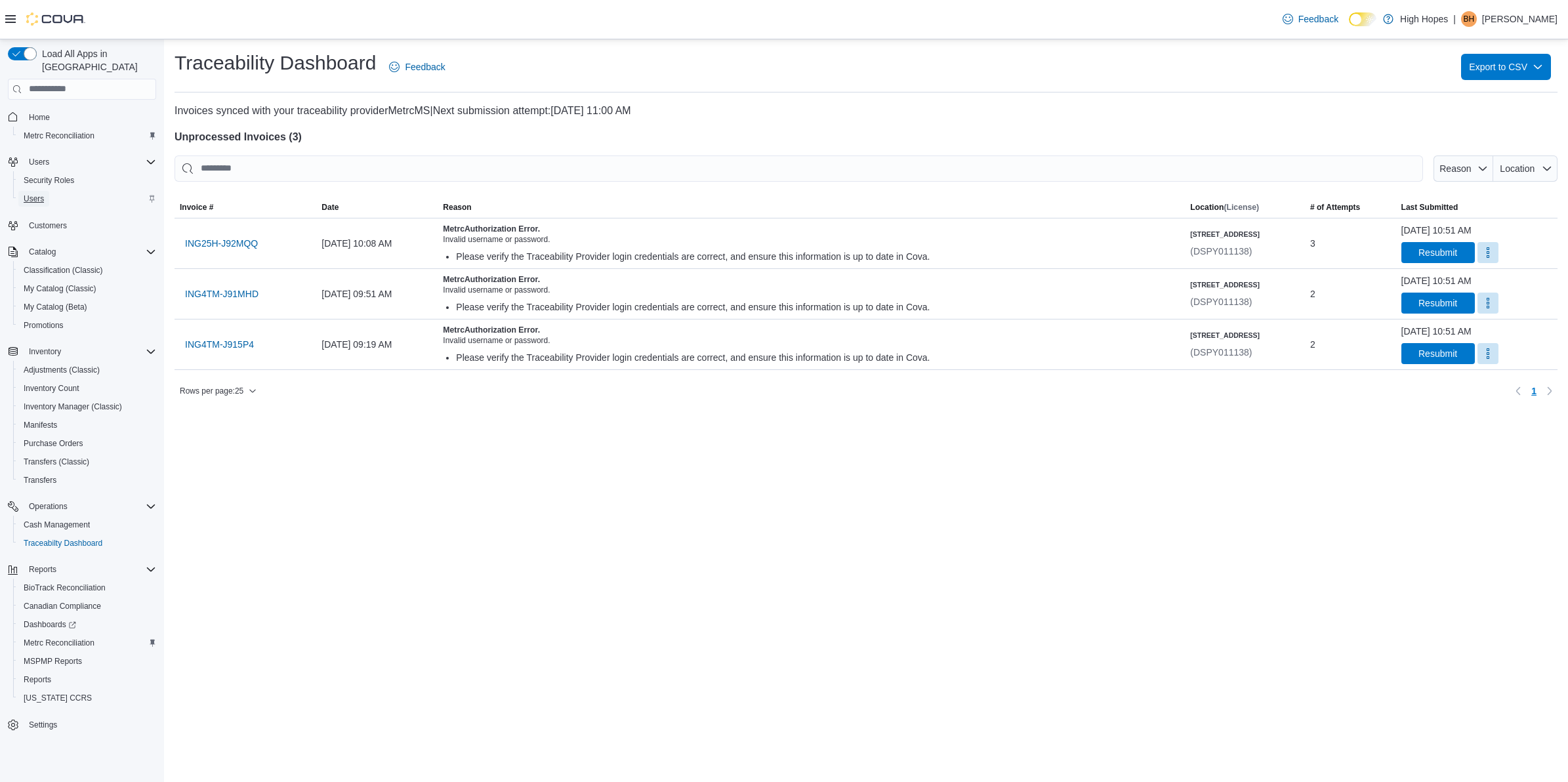
click at [44, 194] on span "Users" at bounding box center [33, 199] width 20 height 11
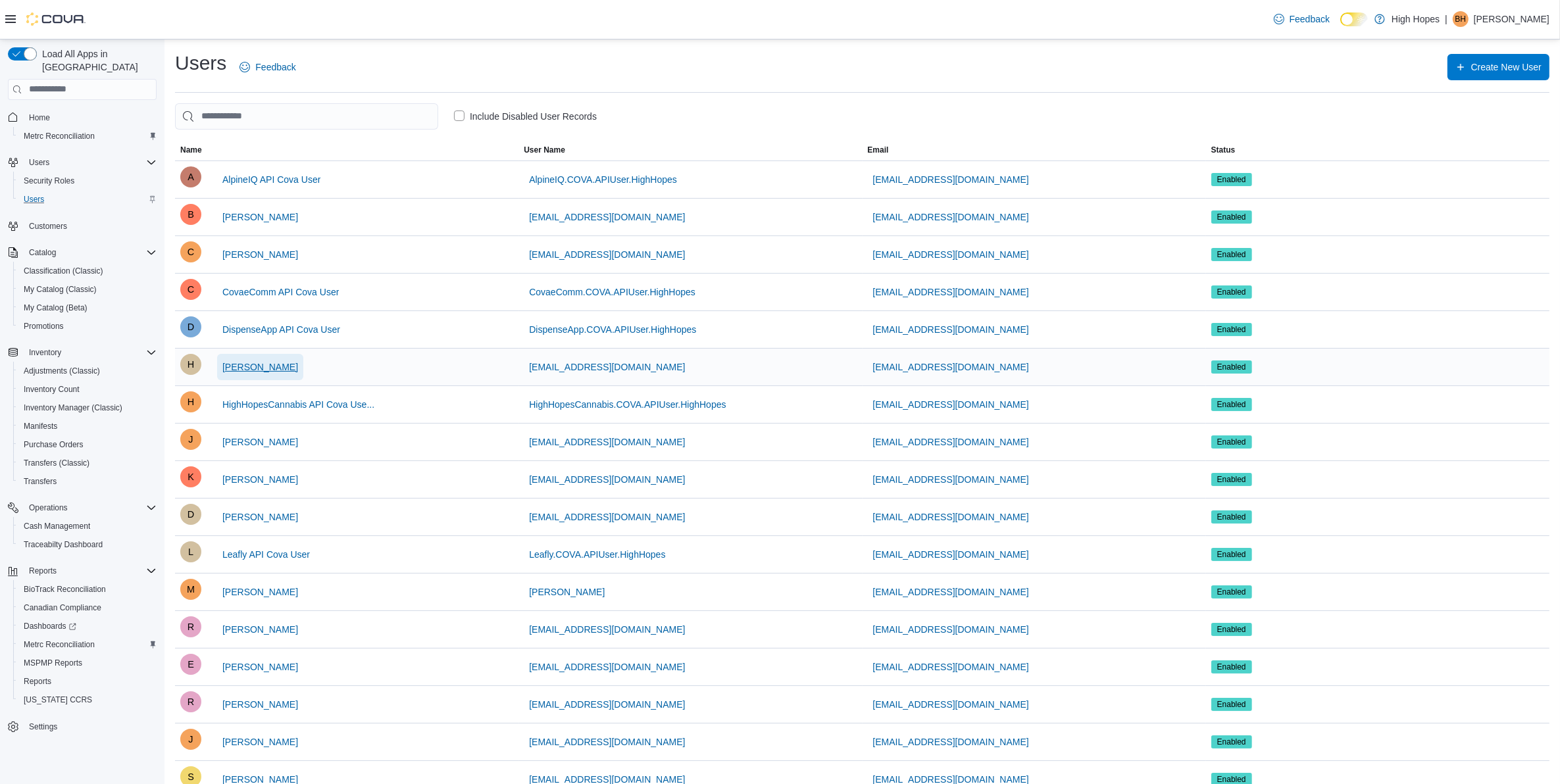
click at [242, 370] on span "Hannah York" at bounding box center [259, 367] width 75 height 13
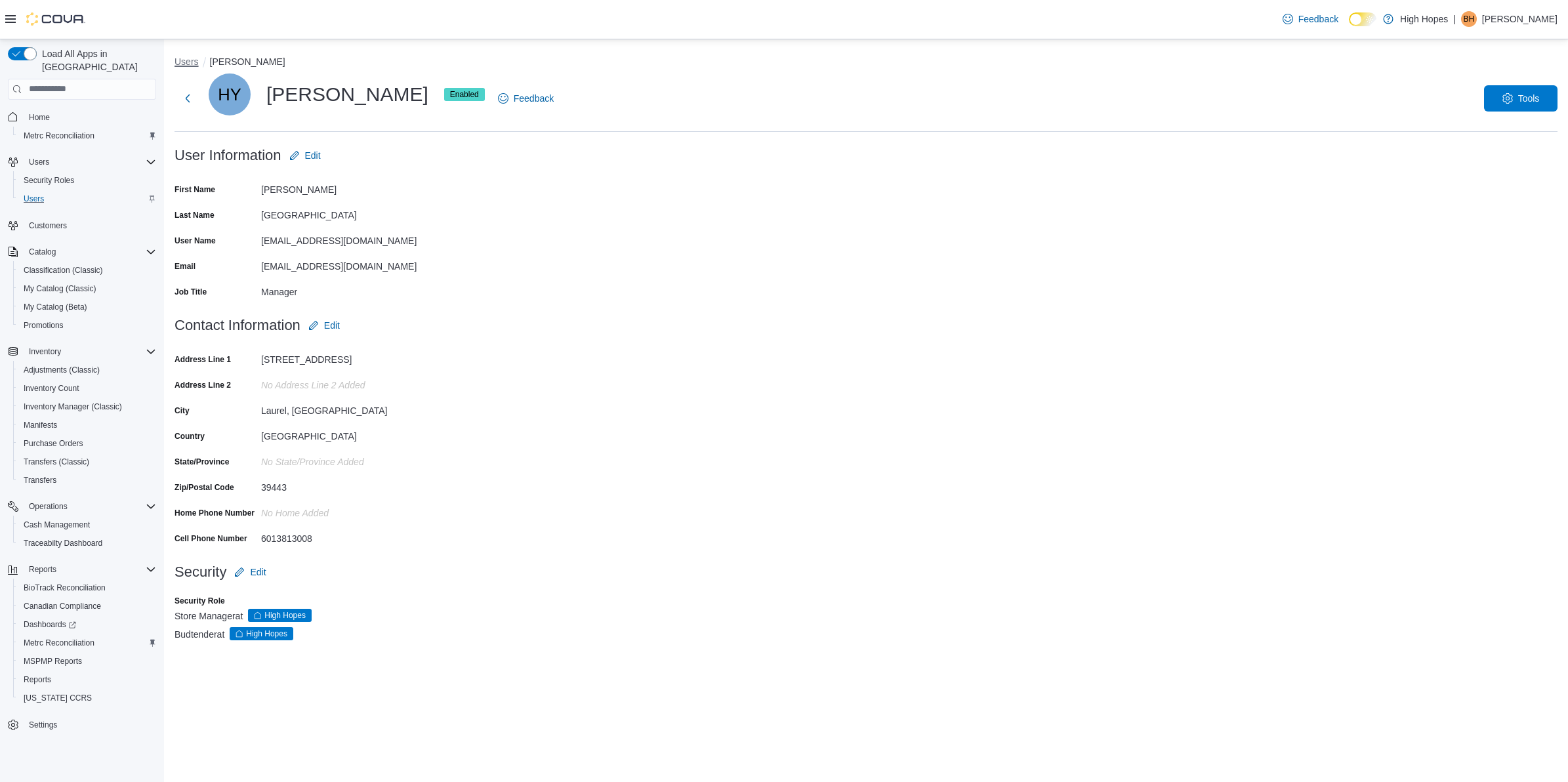
click at [188, 63] on button "Users" at bounding box center [187, 61] width 24 height 11
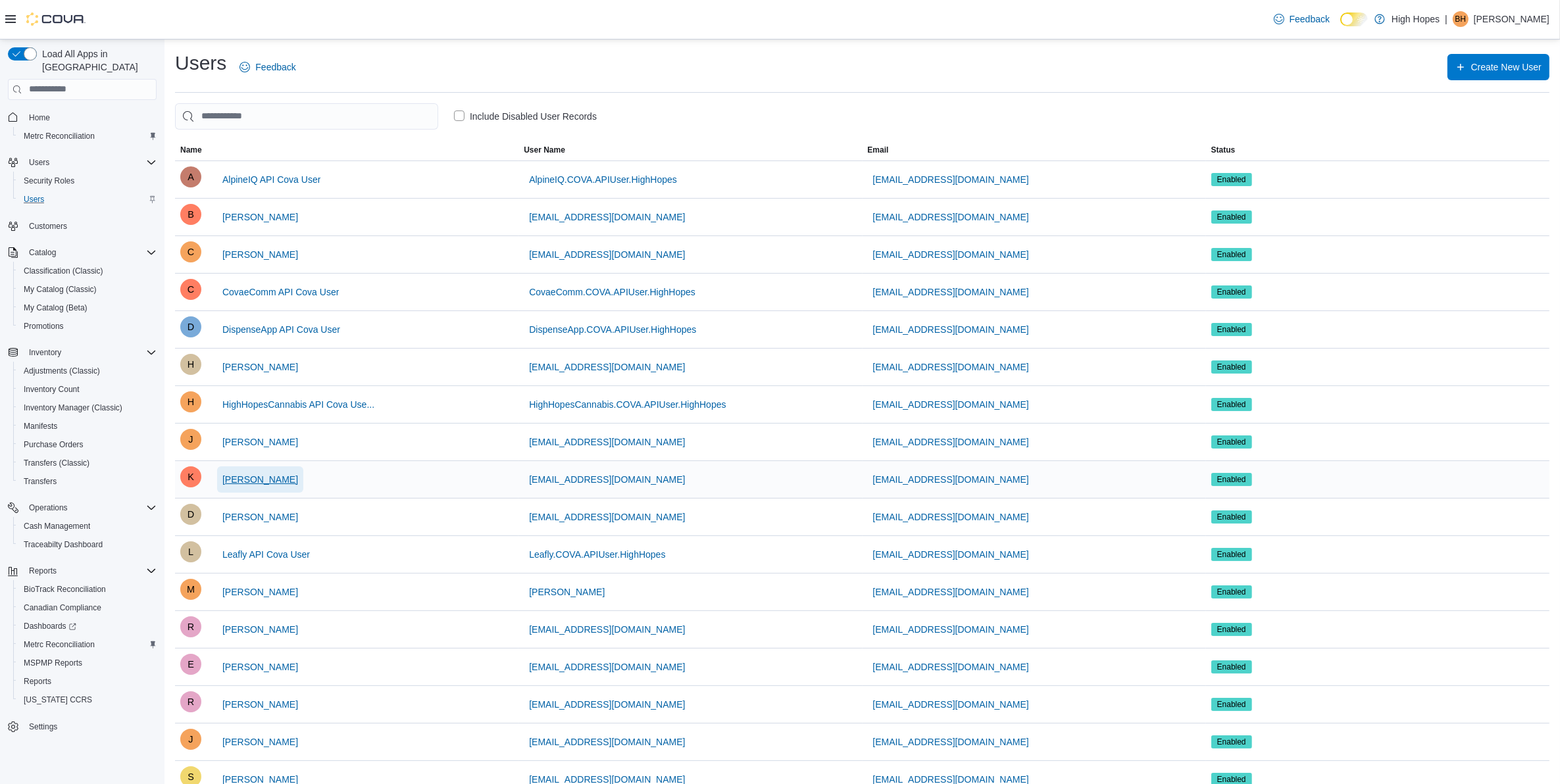
click at [264, 479] on span "Kassandra Keyes" at bounding box center [259, 479] width 75 height 13
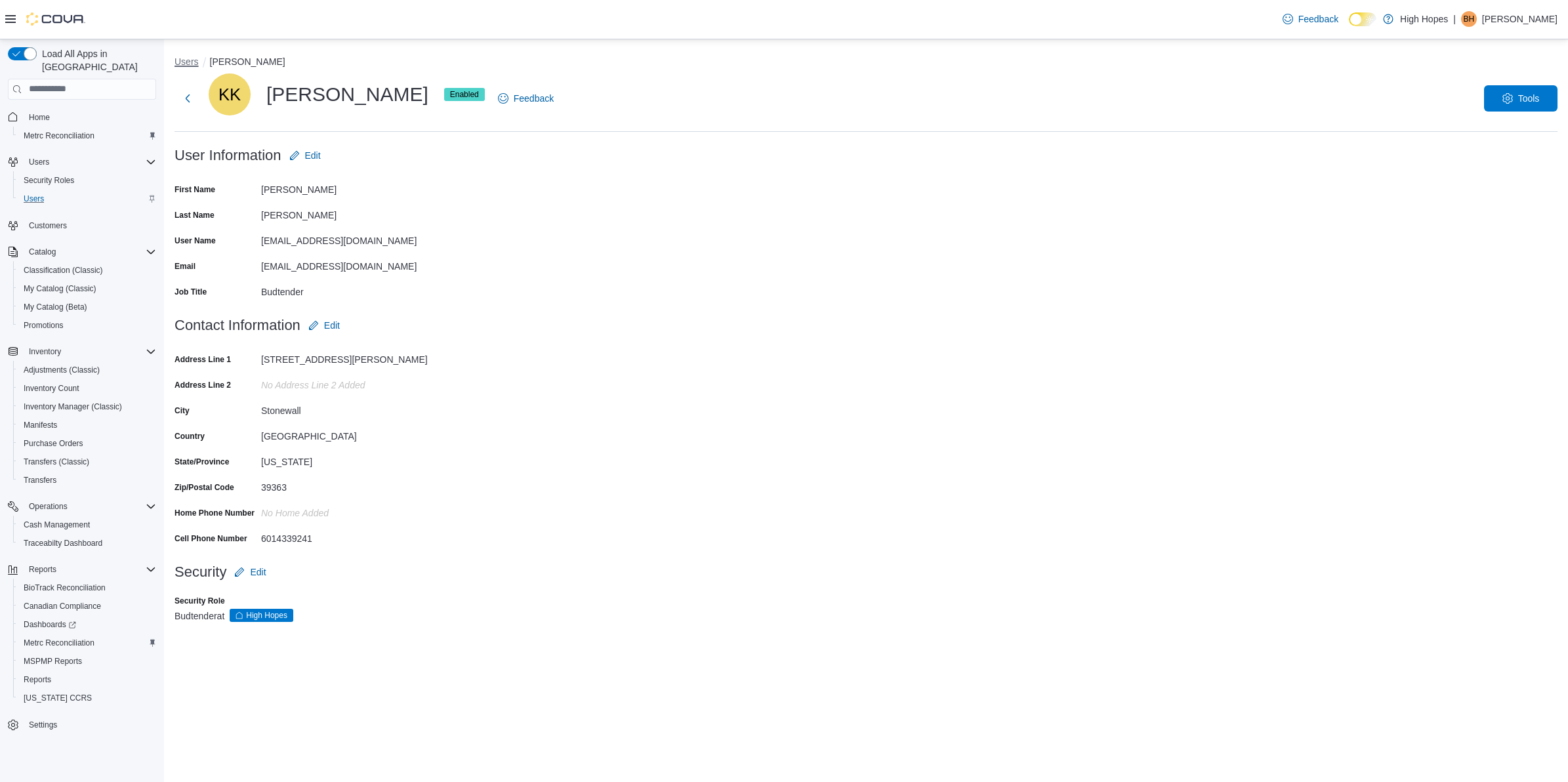
click at [192, 60] on button "Users" at bounding box center [187, 61] width 24 height 11
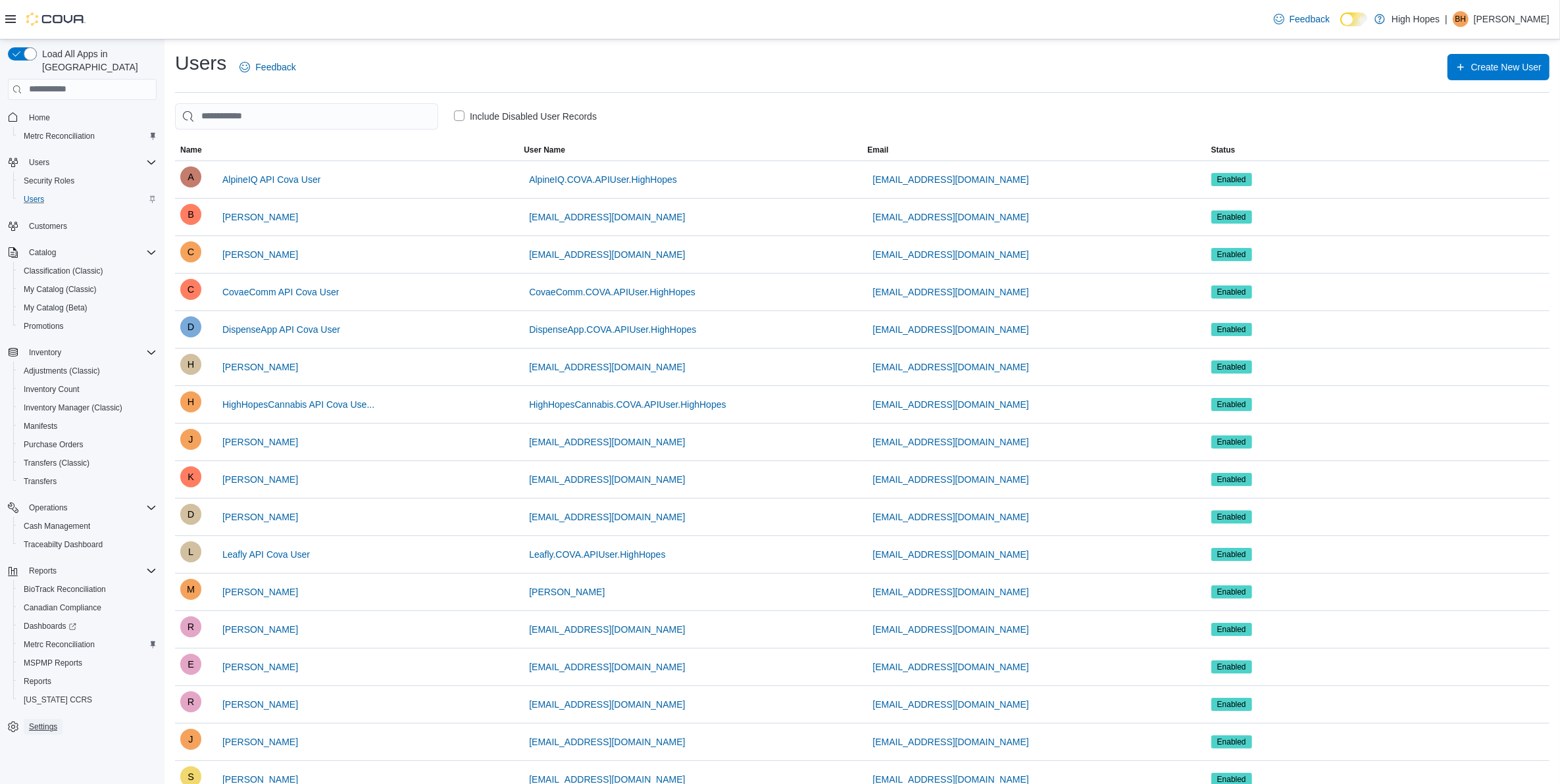
click at [51, 722] on span "Settings" at bounding box center [43, 726] width 28 height 11
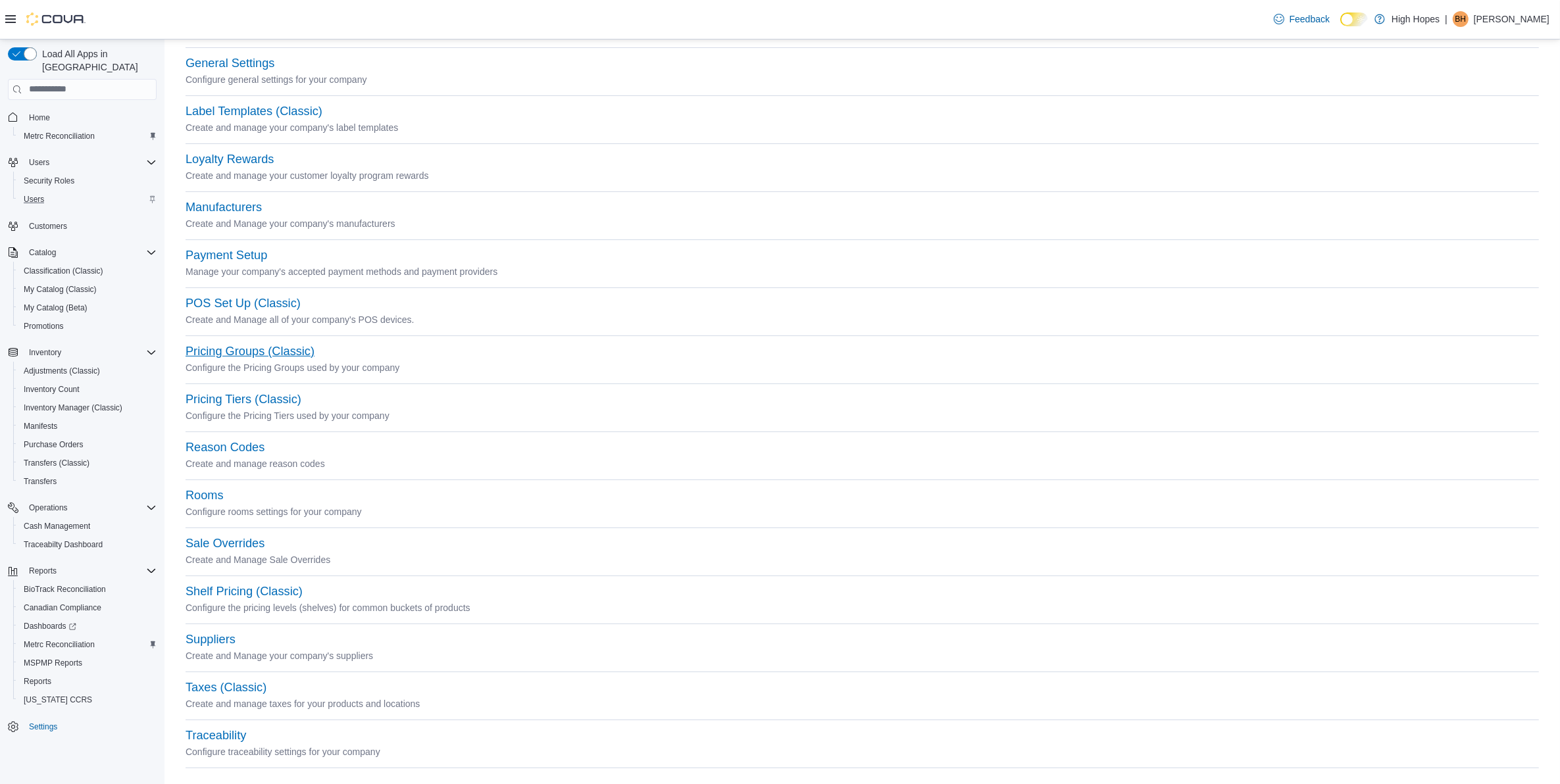
scroll to position [303, 0]
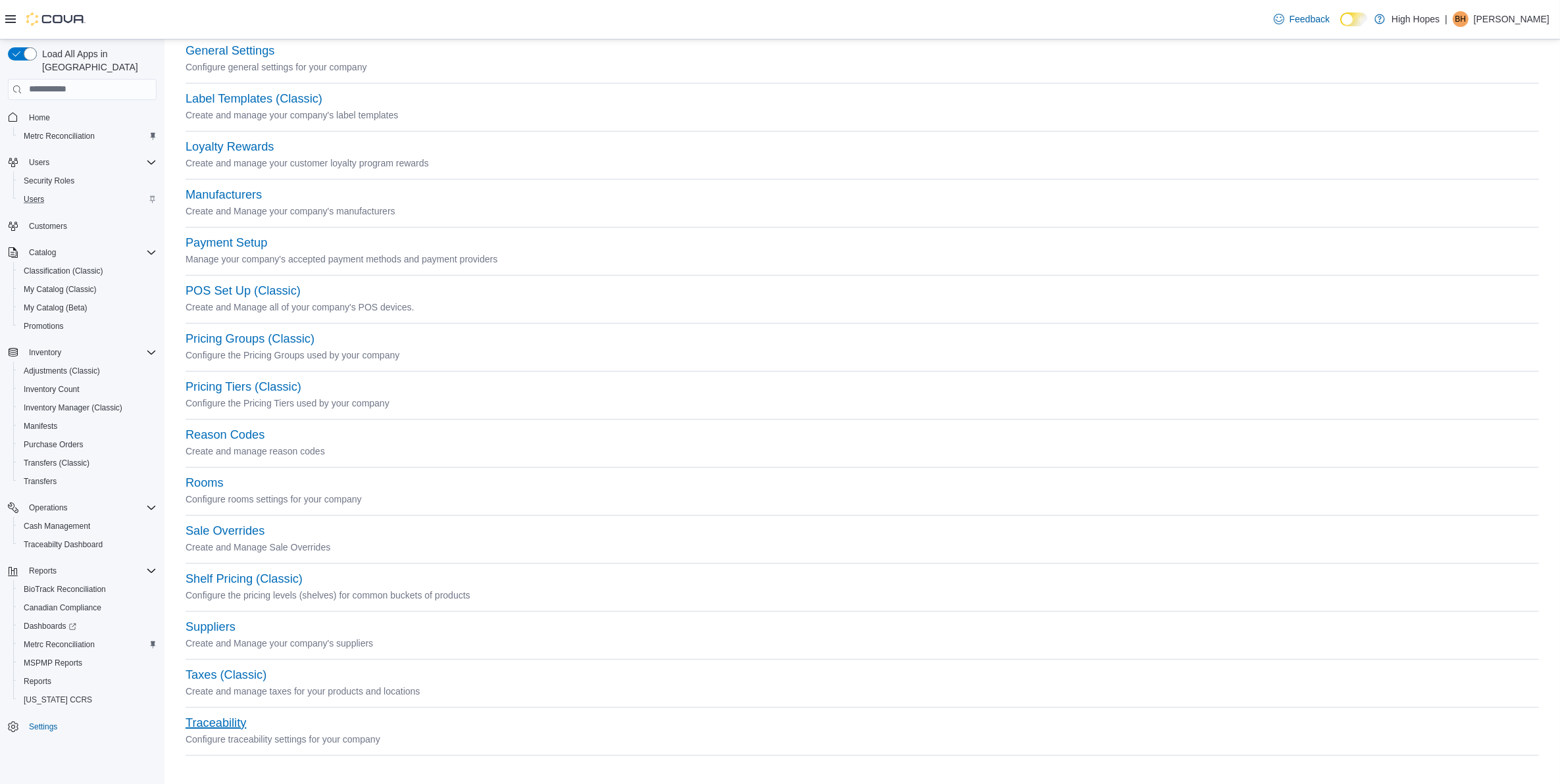
click at [224, 722] on button "Traceability" at bounding box center [216, 722] width 61 height 14
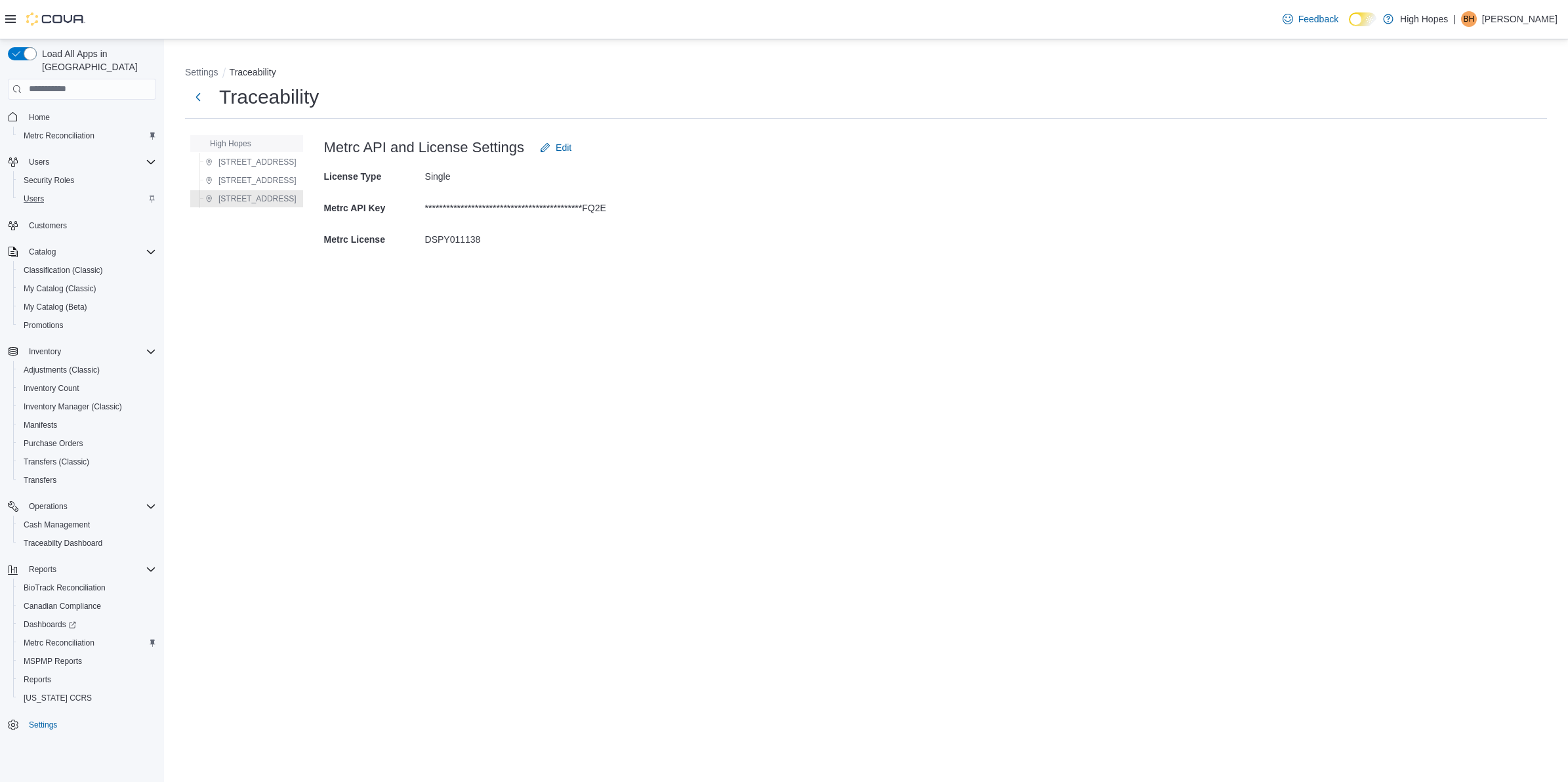
click at [250, 143] on span "High Hopes" at bounding box center [230, 143] width 41 height 11
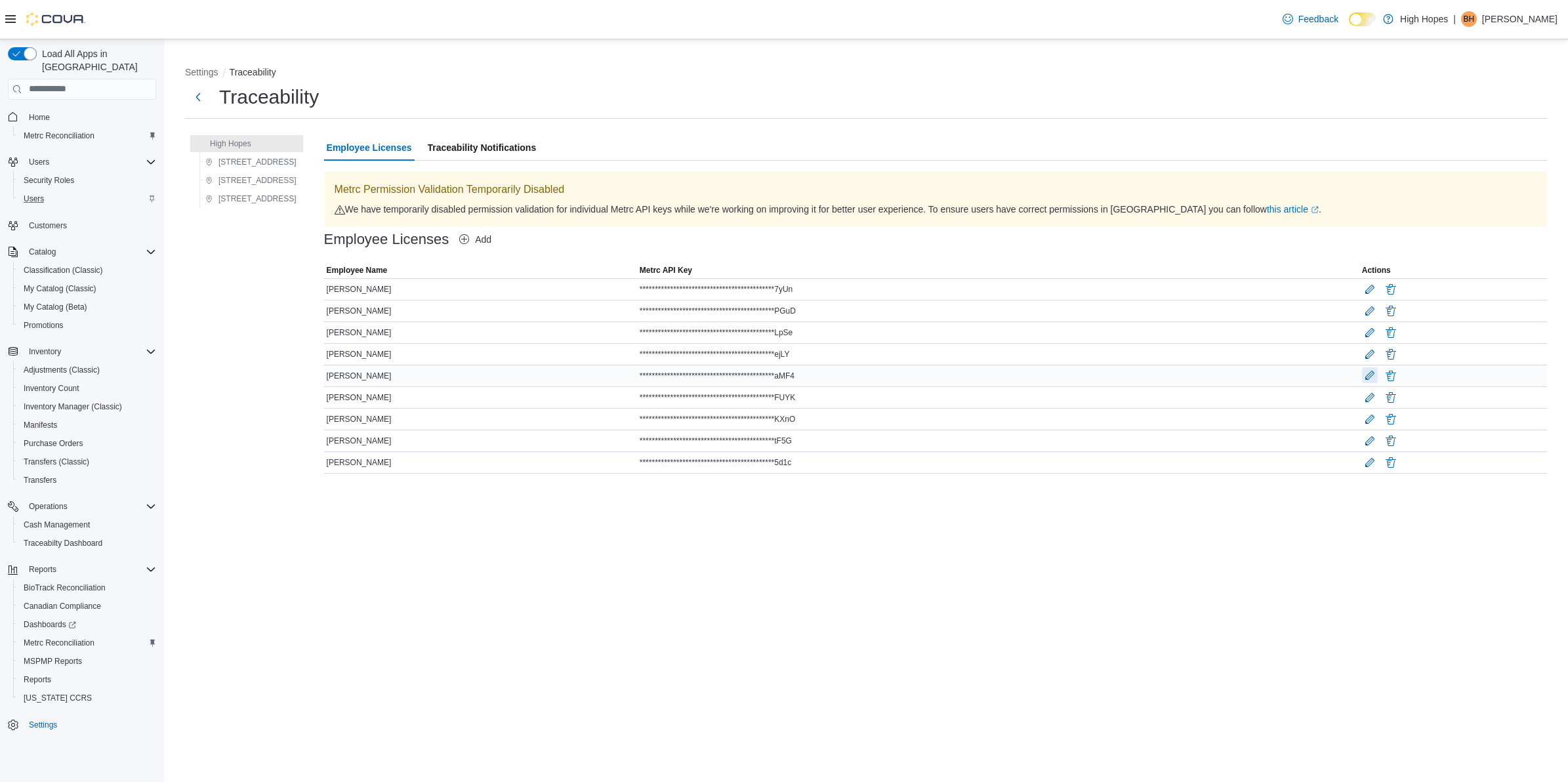
click at [1369, 379] on button "Edit" at bounding box center [1369, 375] width 15 height 15
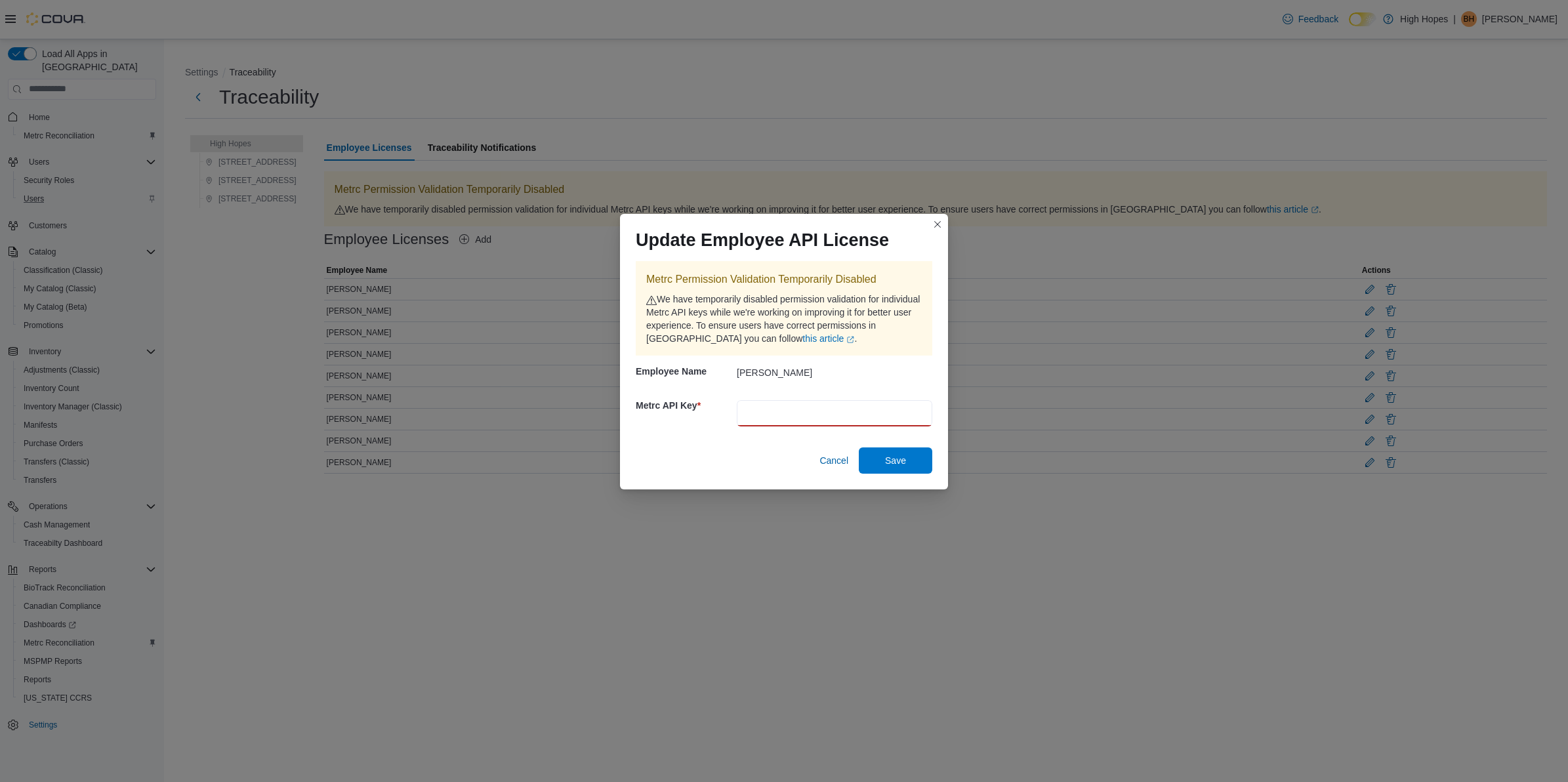
click at [759, 414] on input "text" at bounding box center [834, 413] width 195 height 26
paste input "**********"
type input "**********"
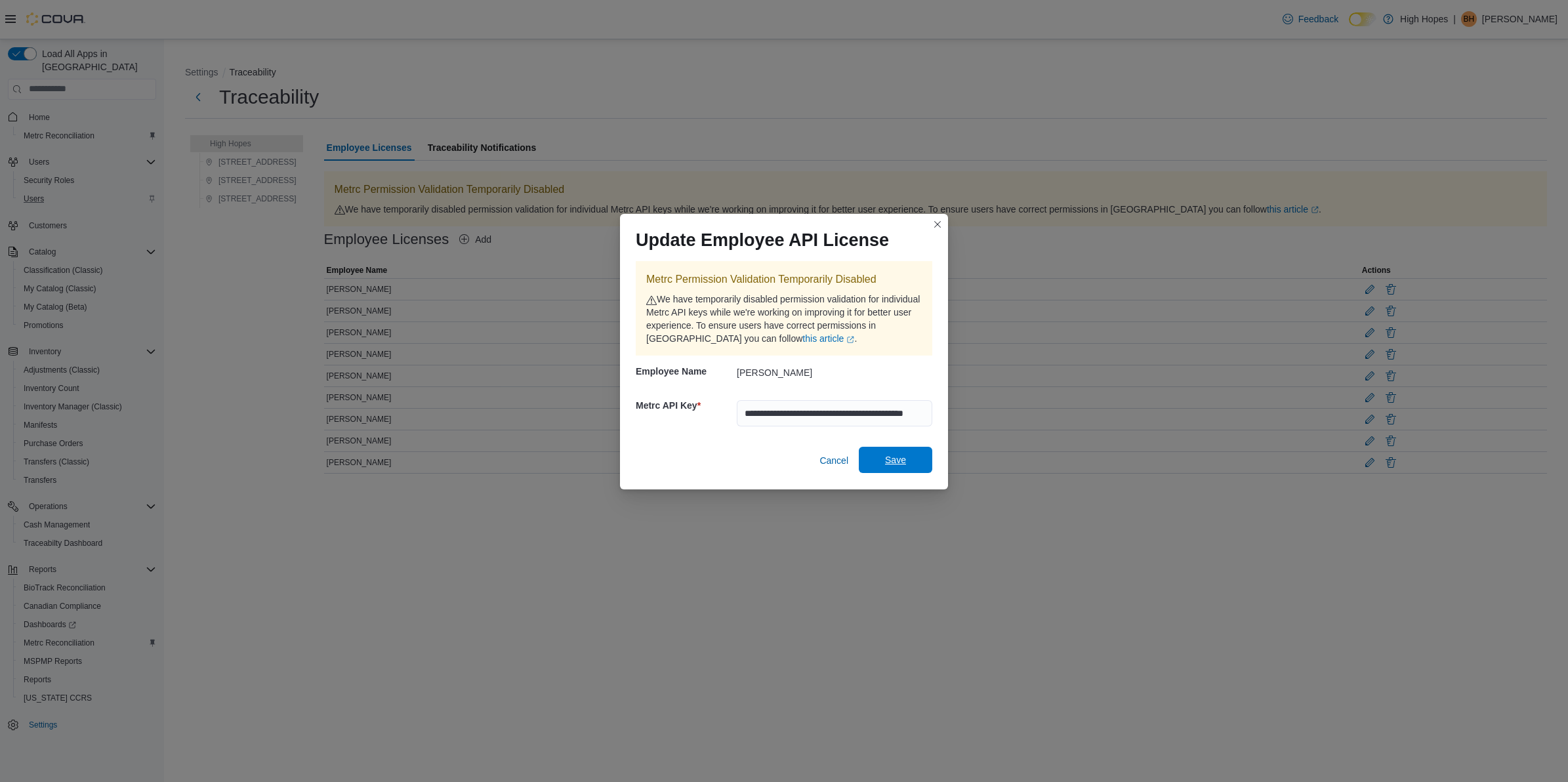
click at [891, 461] on span "Save" at bounding box center [895, 460] width 21 height 13
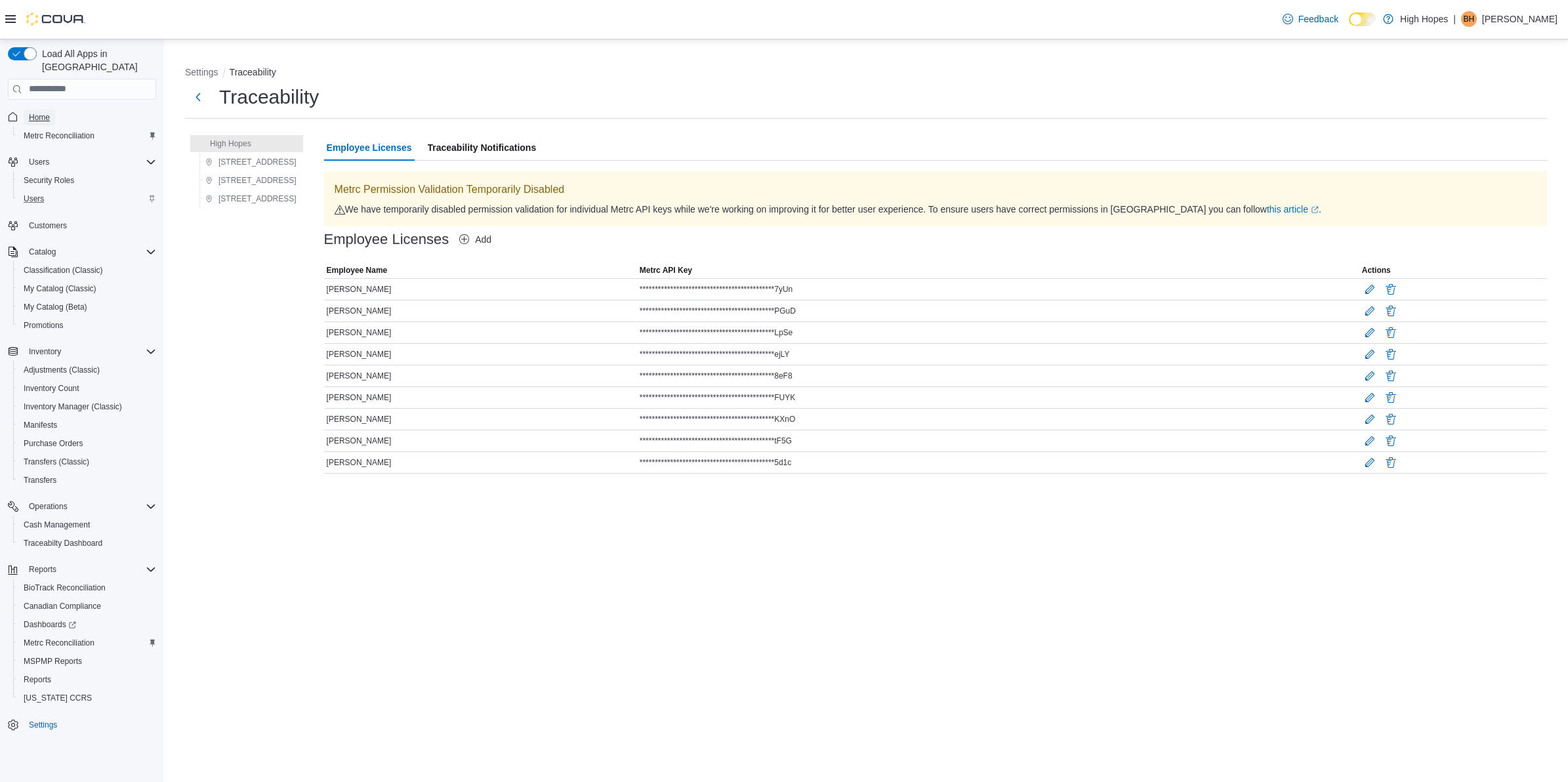
click at [47, 112] on span "Home" at bounding box center [40, 117] width 21 height 11
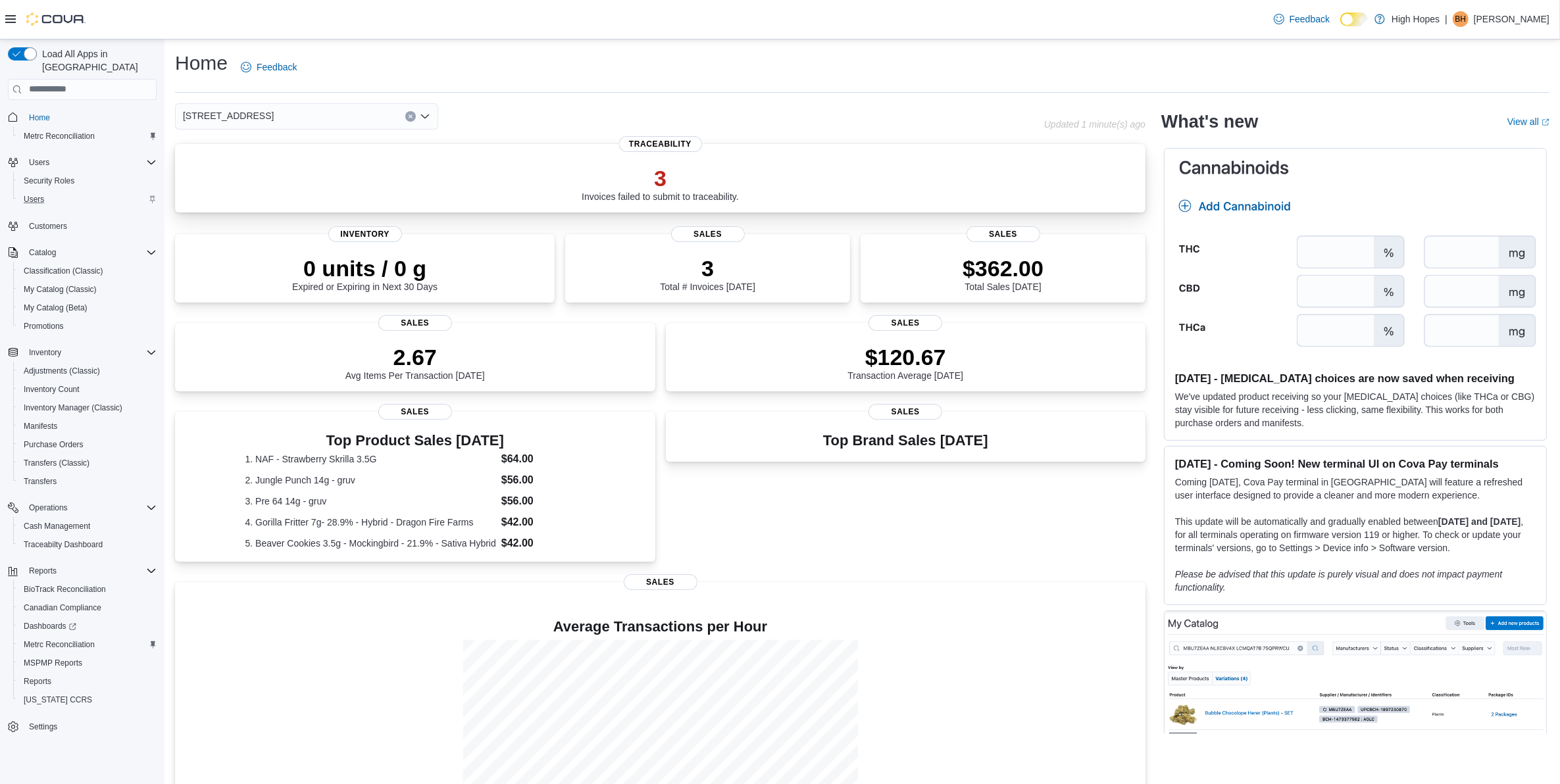
click at [579, 191] on div "3 Invoices failed to submit to traceability." at bounding box center [660, 181] width 950 height 42
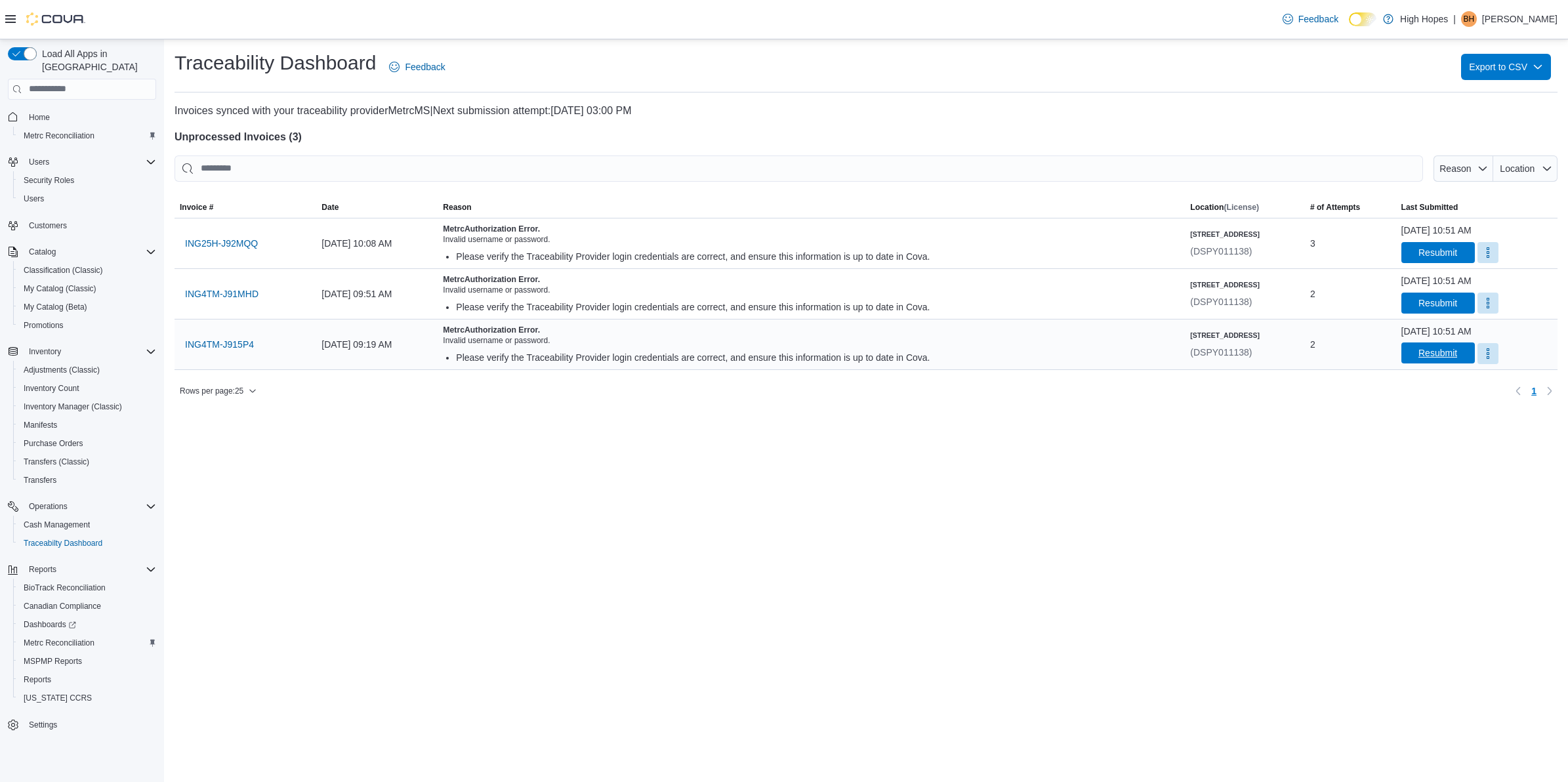
click at [1418, 356] on span "Resubmit" at bounding box center [1437, 353] width 39 height 13
click at [1418, 300] on span "Resubmit" at bounding box center [1437, 302] width 39 height 13
click at [1418, 246] on span "Resubmit" at bounding box center [1437, 252] width 39 height 13
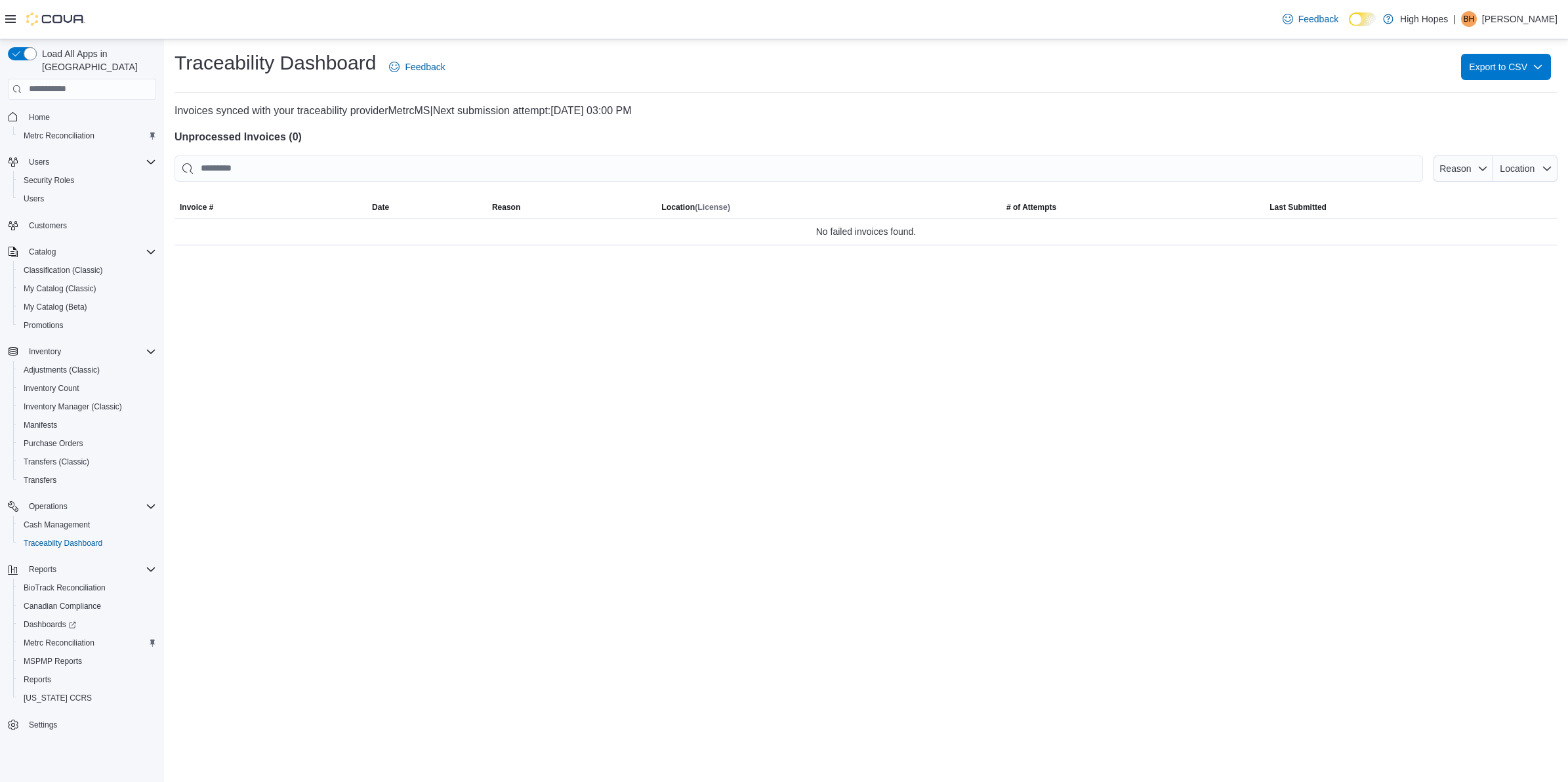
click at [1186, 298] on div "Traceability Dashboard Feedback Export to CSV Invoices synced with your traceab…" at bounding box center [866, 410] width 1404 height 742
click at [51, 110] on link "Home" at bounding box center [39, 117] width 32 height 15
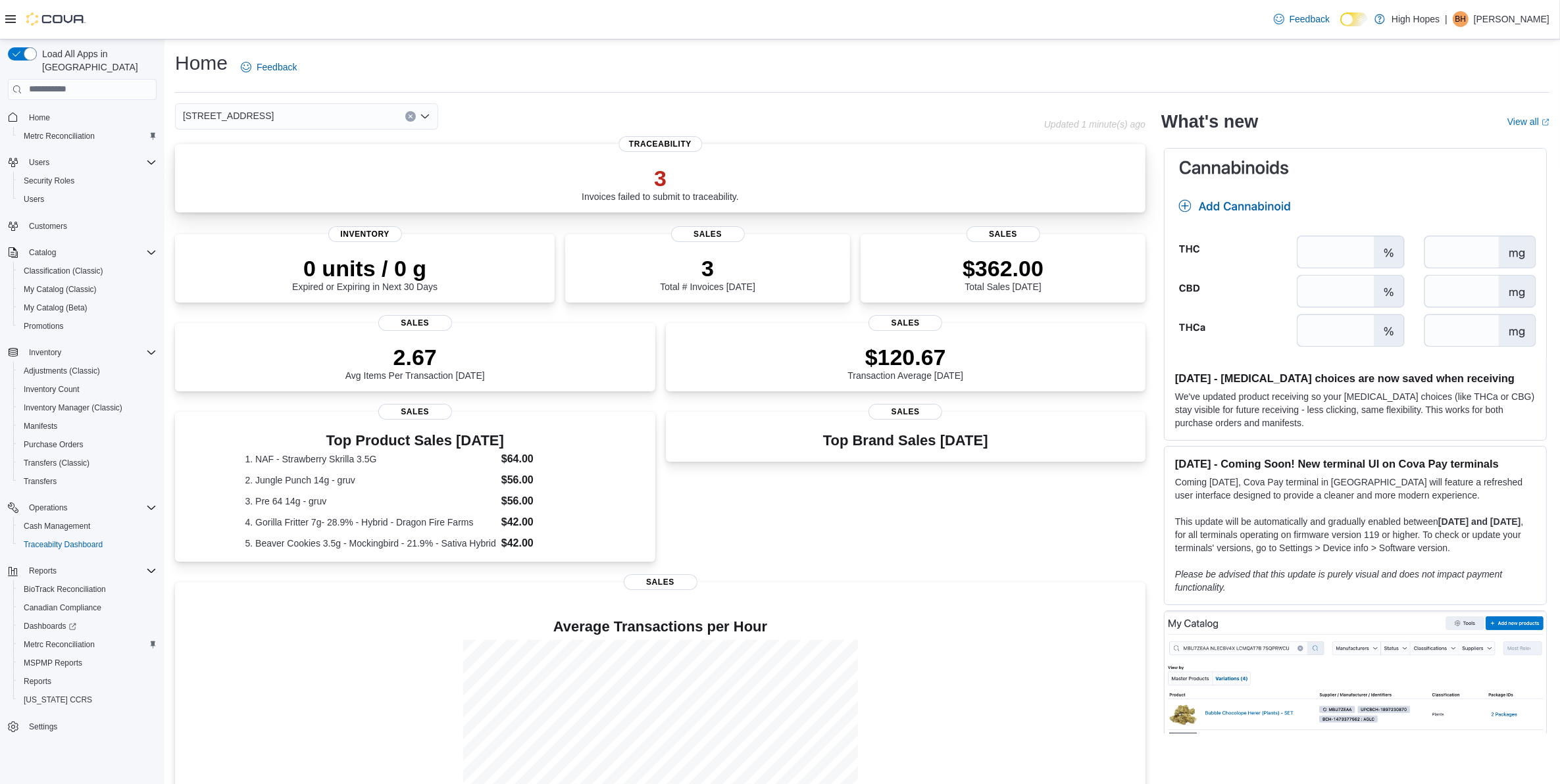
click at [733, 162] on div "3 Invoices failed to submit to traceability." at bounding box center [660, 181] width 950 height 42
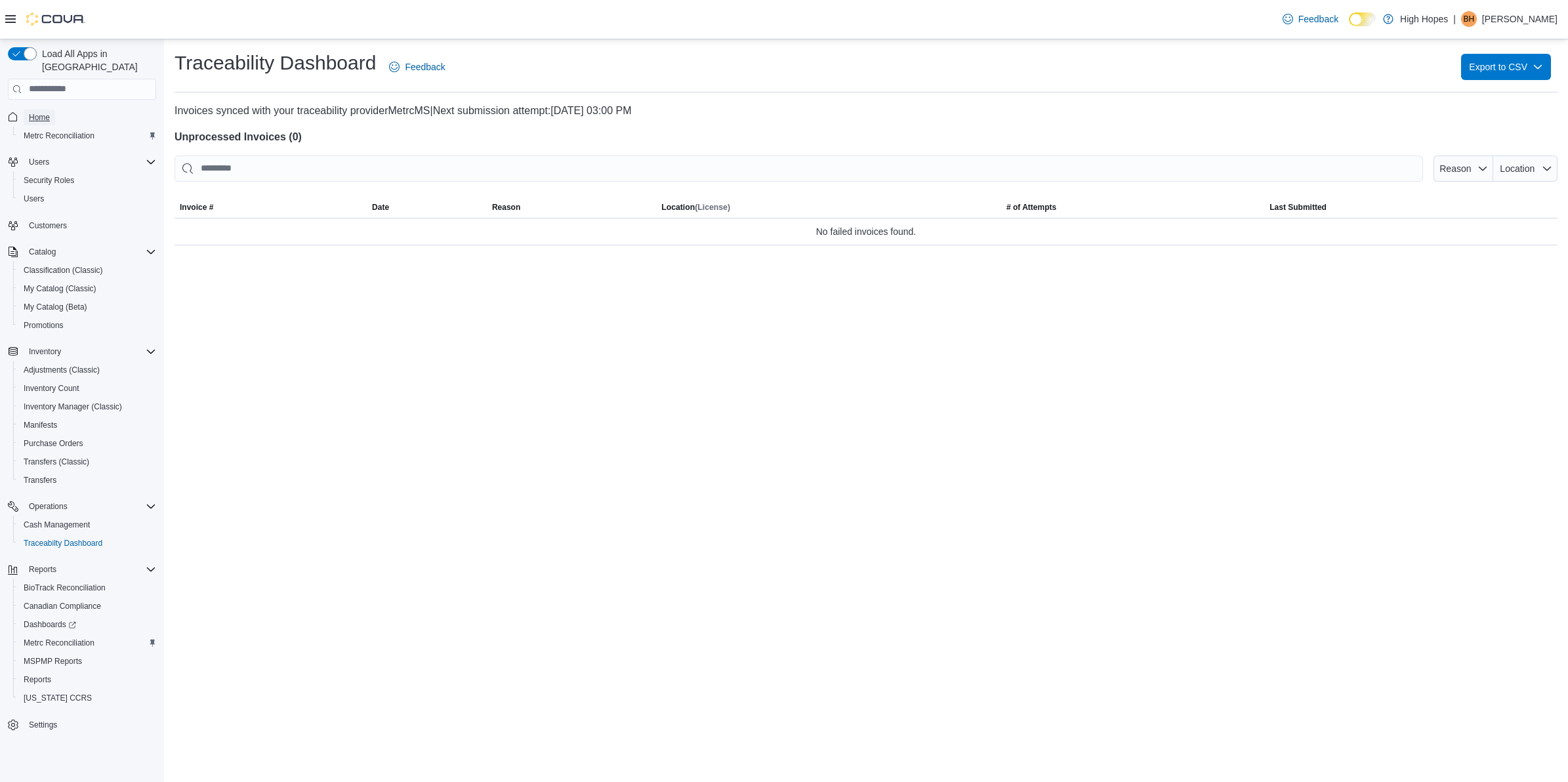
click at [47, 112] on span "Home" at bounding box center [40, 117] width 21 height 11
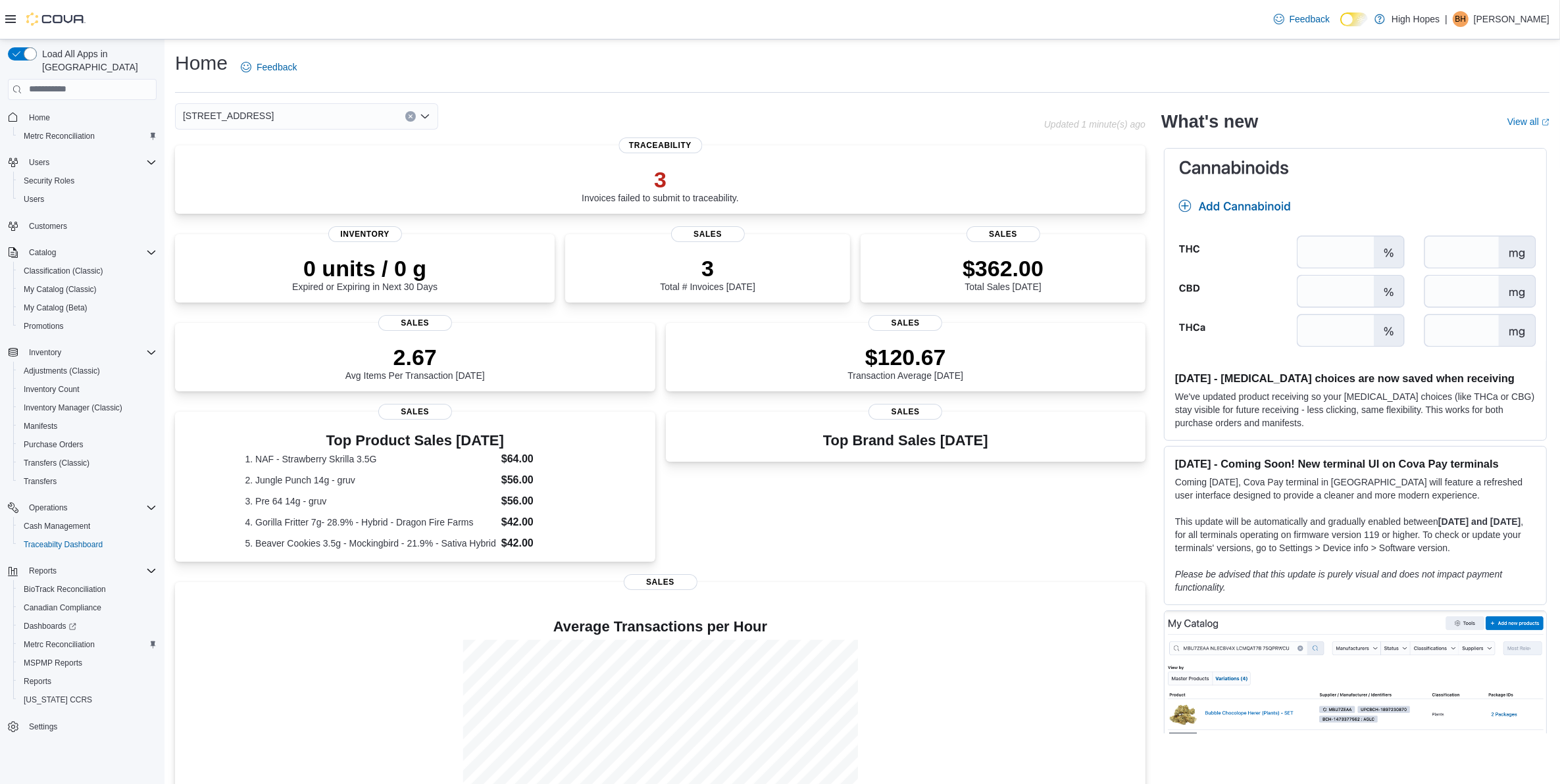
click at [412, 118] on icon "Clear input" at bounding box center [410, 116] width 5 height 5
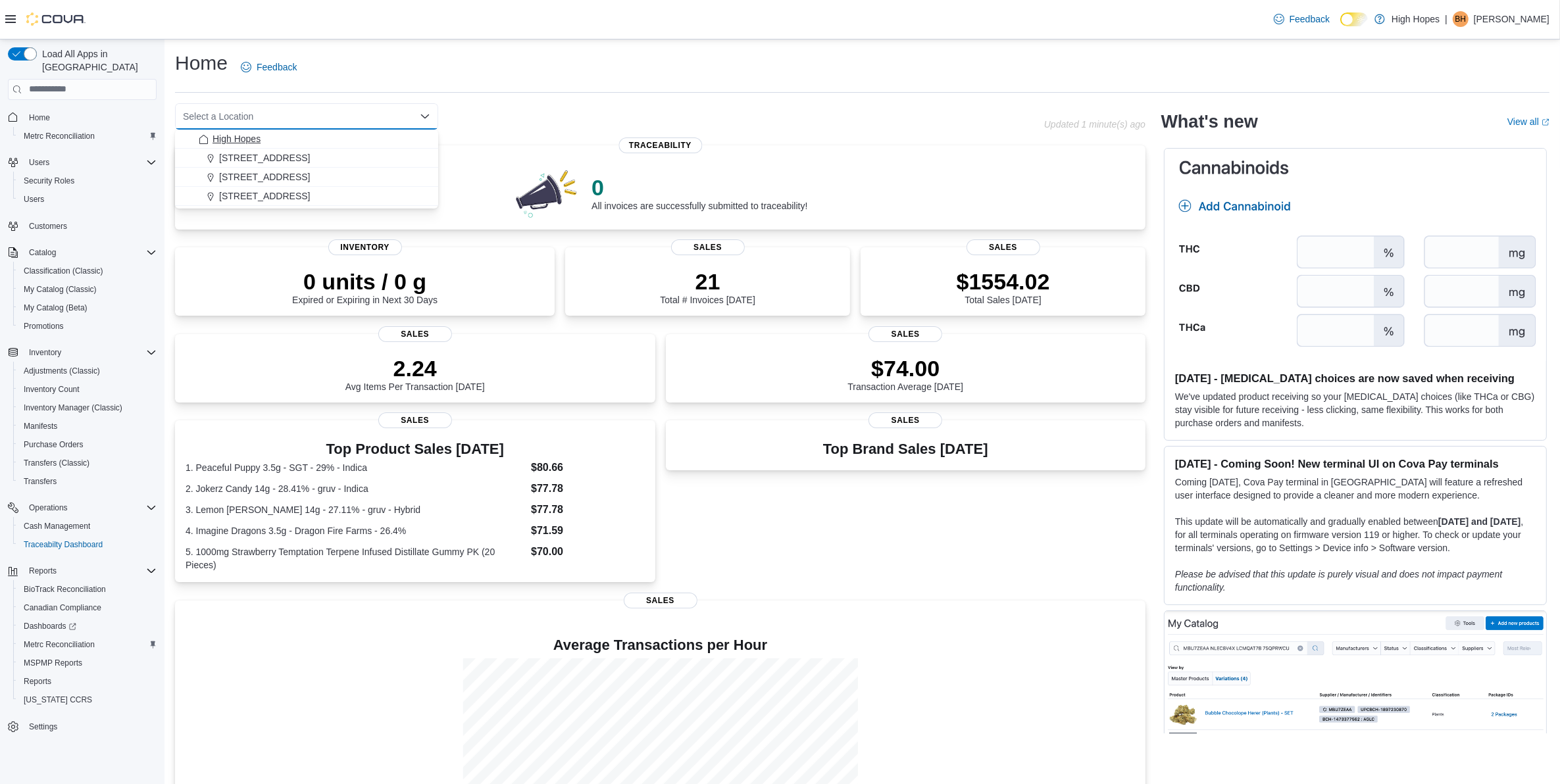
click at [250, 139] on span "High Hopes" at bounding box center [236, 138] width 48 height 13
click at [667, 139] on span "Traceability" at bounding box center [660, 143] width 83 height 15
